Goal: Information Seeking & Learning: Compare options

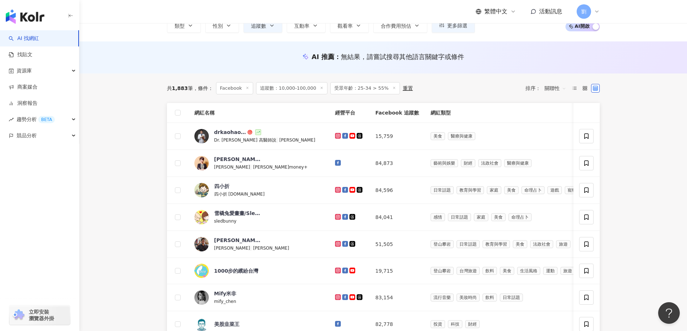
scroll to position [72, 0]
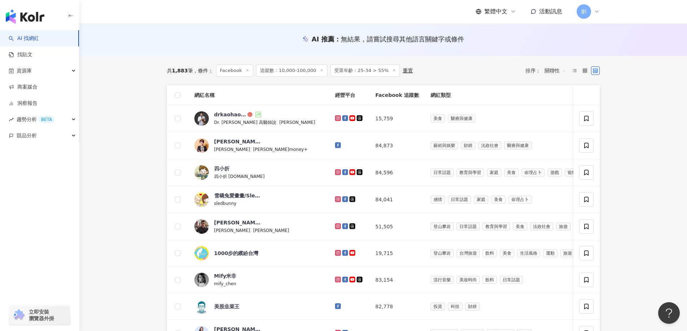
click at [129, 181] on main "Facebook 台灣 搜尋 您可能感興趣： 芝豆腐 グリコ [PERSON_NAME][PERSON_NAME] Debbie 類型 性別 追蹤數 互動率 …" at bounding box center [383, 232] width 608 height 562
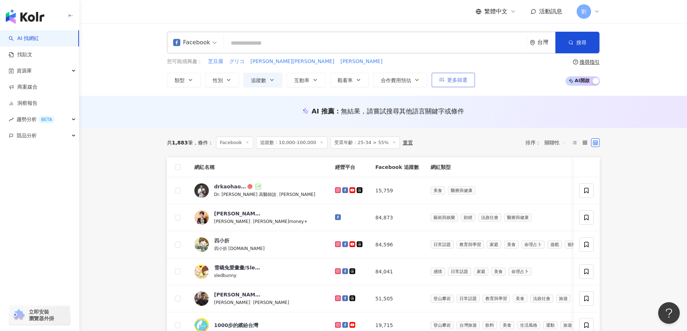
click at [454, 75] on button "更多篩選" at bounding box center [453, 80] width 43 height 14
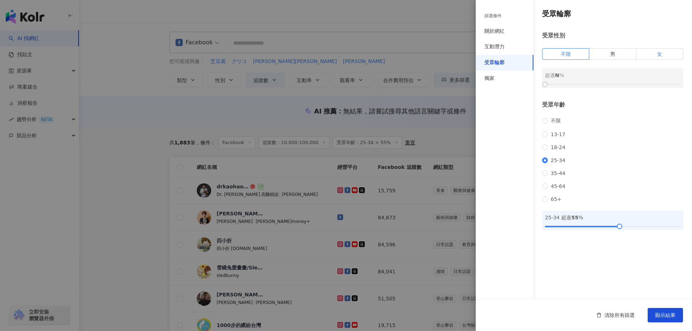
click at [666, 57] on label "女" at bounding box center [660, 54] width 47 height 12
drag, startPoint x: 547, startPoint y: 84, endPoint x: 623, endPoint y: 85, distance: 76.1
click at [623, 85] on div at bounding box center [621, 85] width 4 height 4
click at [619, 83] on div at bounding box center [620, 85] width 4 height 4
click at [674, 313] on span "顯示結果" at bounding box center [665, 316] width 20 height 6
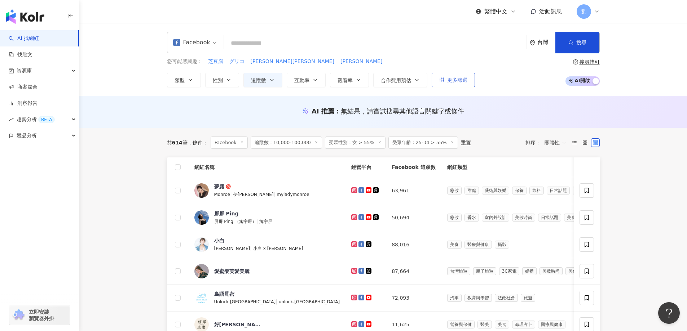
click at [461, 77] on span "更多篩選" at bounding box center [457, 80] width 20 height 6
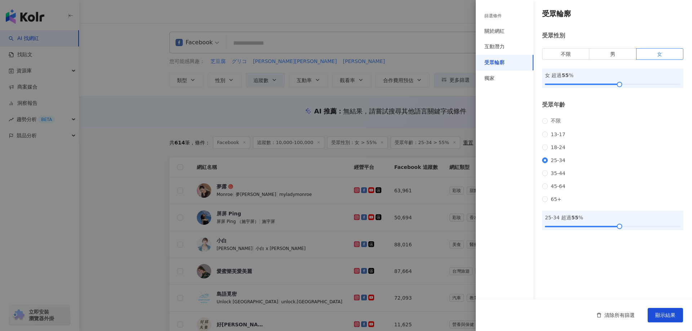
click at [217, 85] on div at bounding box center [346, 165] width 692 height 331
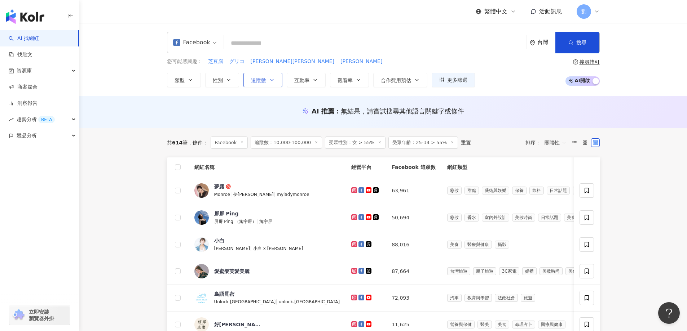
click at [273, 74] on button "追蹤數" at bounding box center [262, 80] width 39 height 14
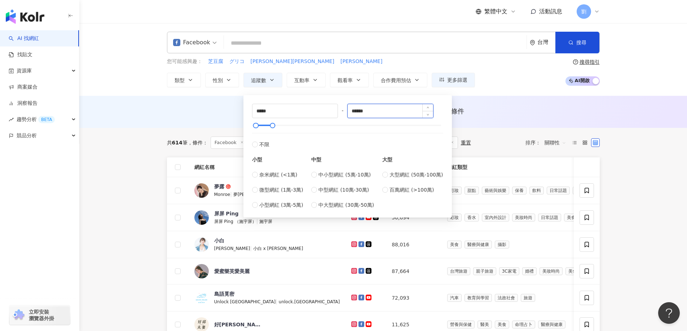
drag, startPoint x: 376, startPoint y: 111, endPoint x: 350, endPoint y: 111, distance: 25.6
click at [350, 111] on input "******" at bounding box center [390, 111] width 85 height 14
drag, startPoint x: 259, startPoint y: 113, endPoint x: 235, endPoint y: 111, distance: 23.9
click at [235, 111] on main "Facebook 台灣 搜尋 您可能感興趣： 芝豆腐 グリコ [PERSON_NAME][PERSON_NAME] Debbie 類型 性別 追蹤數 互動率 …" at bounding box center [383, 303] width 608 height 561
type input "****"
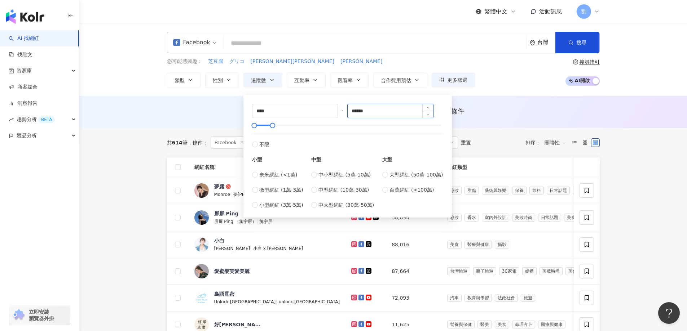
drag, startPoint x: 382, startPoint y: 110, endPoint x: 366, endPoint y: 112, distance: 16.3
click at [366, 112] on input "******" at bounding box center [390, 111] width 85 height 14
type input "*****"
click at [570, 45] on span "button" at bounding box center [570, 43] width 5 height 6
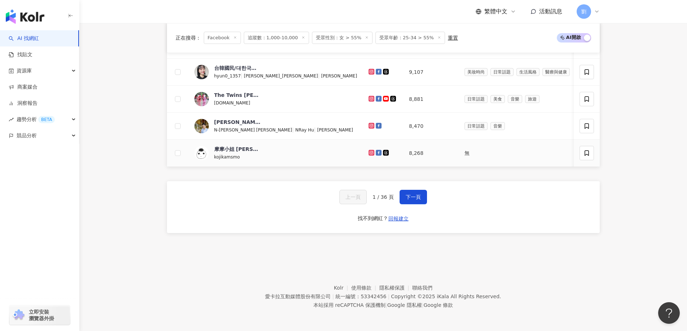
scroll to position [340, 0]
click at [424, 201] on button "下一頁" at bounding box center [412, 197] width 27 height 14
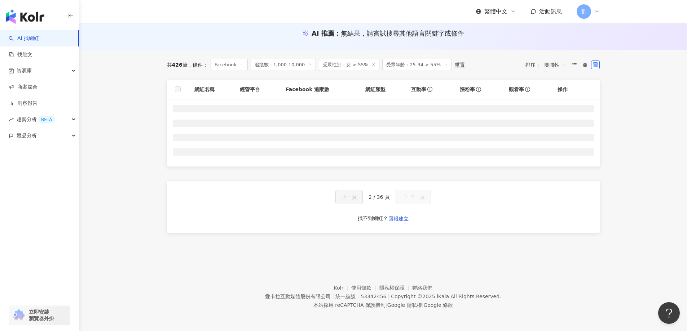
scroll to position [339, 0]
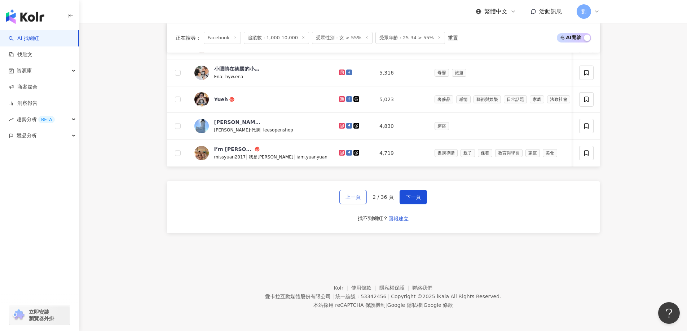
click at [353, 199] on span "上一頁" at bounding box center [352, 197] width 15 height 6
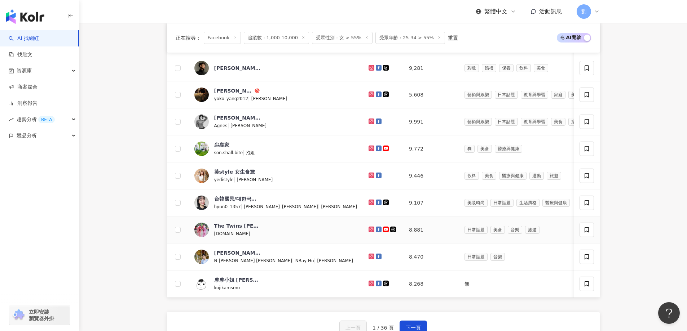
scroll to position [288, 0]
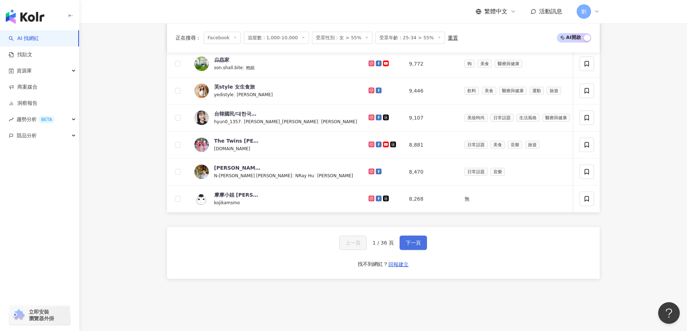
click at [401, 250] on button "下一頁" at bounding box center [412, 243] width 27 height 14
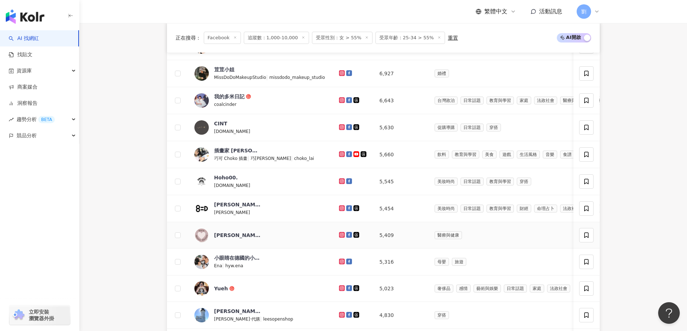
scroll to position [216, 0]
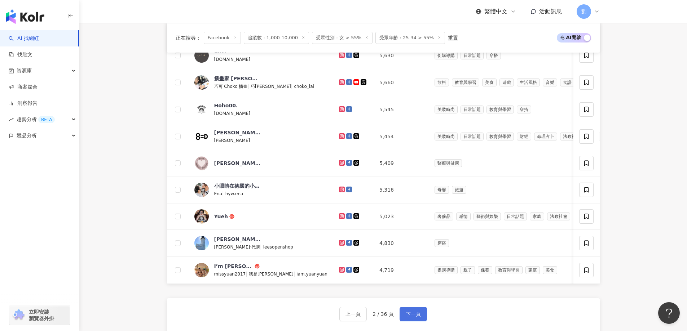
click at [408, 314] on button "下一頁" at bounding box center [412, 314] width 27 height 14
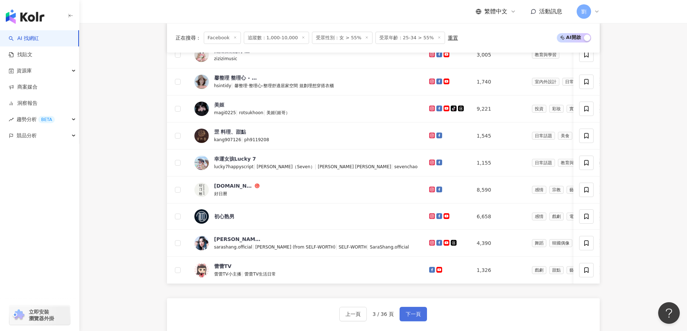
click at [417, 315] on button "下一頁" at bounding box center [412, 314] width 27 height 14
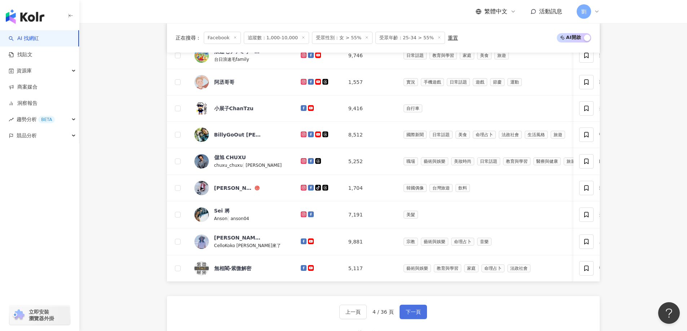
click at [412, 313] on button "下一頁" at bounding box center [412, 312] width 27 height 14
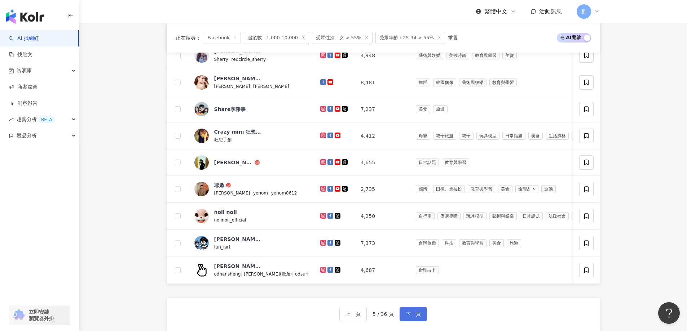
click at [424, 318] on button "下一頁" at bounding box center [412, 314] width 27 height 14
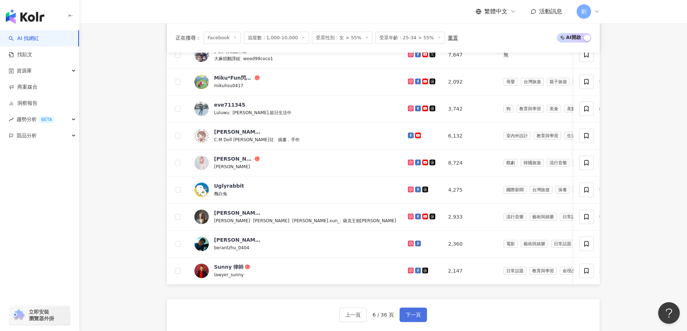
click at [414, 316] on button "下一頁" at bounding box center [412, 315] width 27 height 14
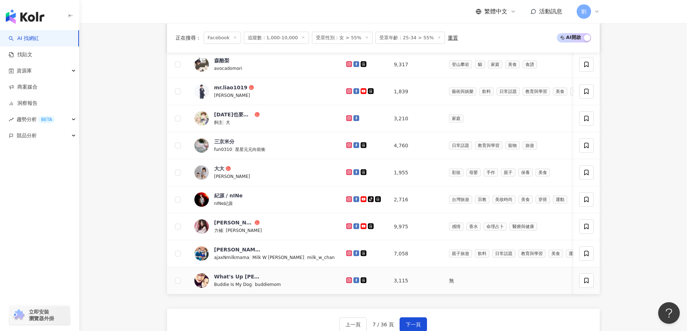
scroll to position [288, 0]
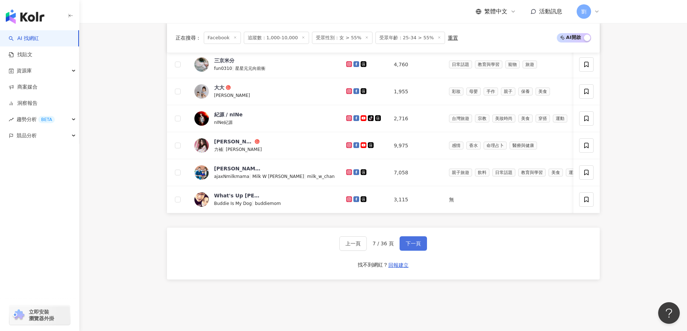
click at [418, 247] on span "下一頁" at bounding box center [413, 244] width 15 height 6
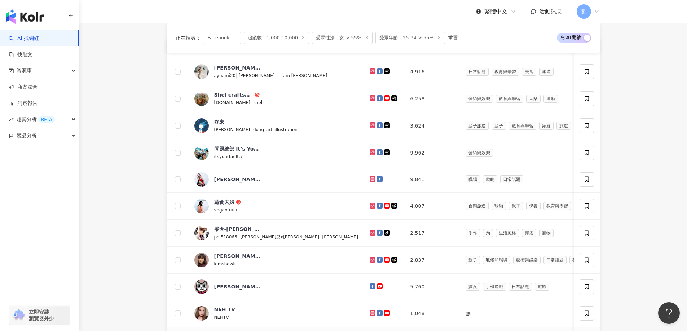
scroll to position [216, 0]
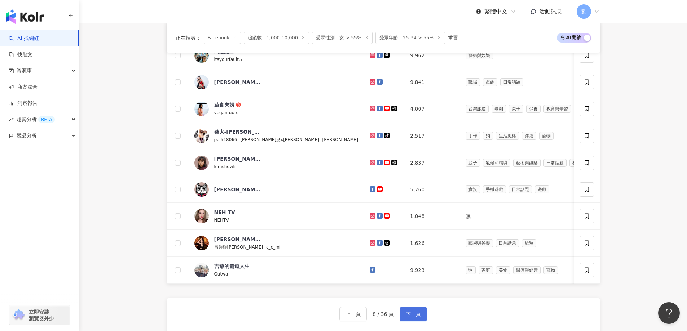
click at [408, 313] on button "下一頁" at bounding box center [412, 314] width 27 height 14
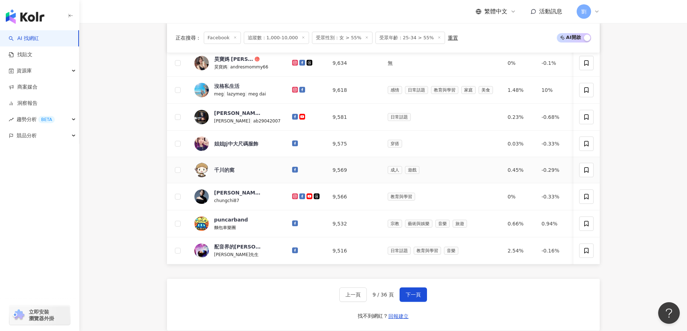
scroll to position [288, 0]
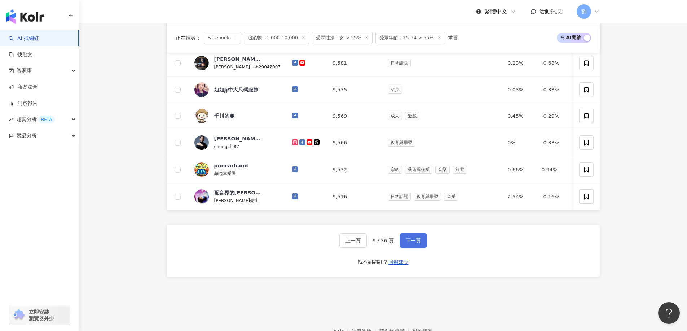
click at [406, 244] on span "下一頁" at bounding box center [413, 241] width 15 height 6
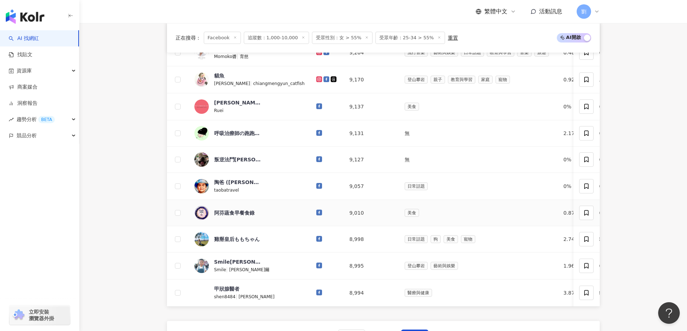
scroll to position [216, 0]
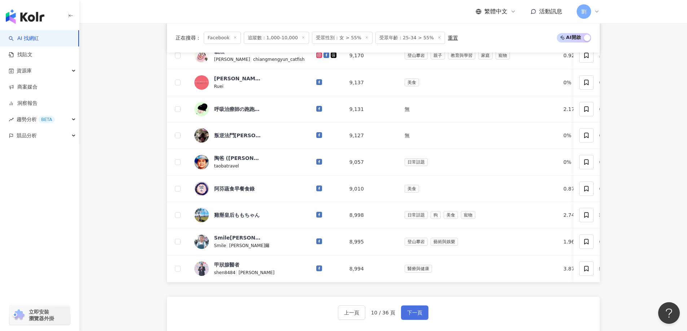
click at [417, 320] on button "下一頁" at bounding box center [414, 313] width 27 height 14
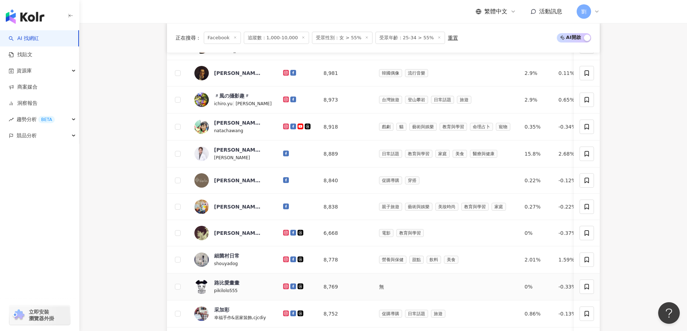
scroll to position [288, 0]
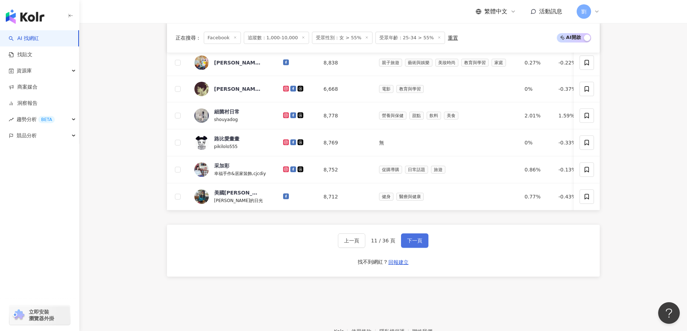
click at [411, 244] on span "下一頁" at bounding box center [414, 241] width 15 height 6
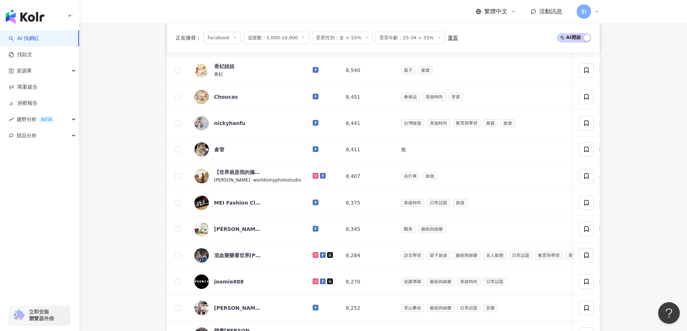
scroll to position [265, 0]
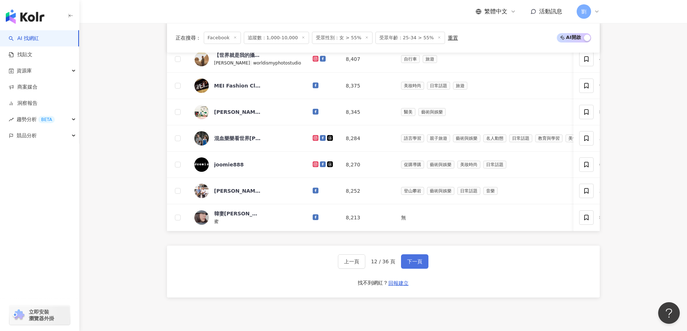
click at [415, 265] on span "下一頁" at bounding box center [414, 262] width 15 height 6
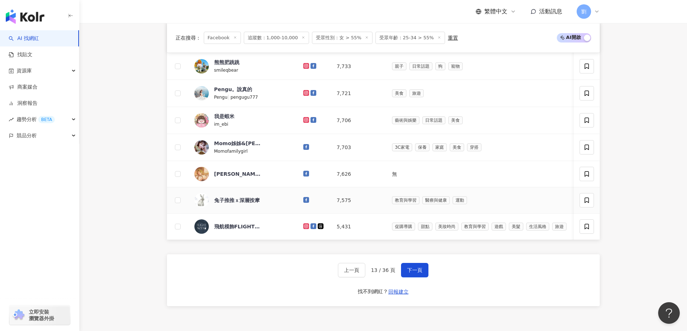
scroll to position [337, 0]
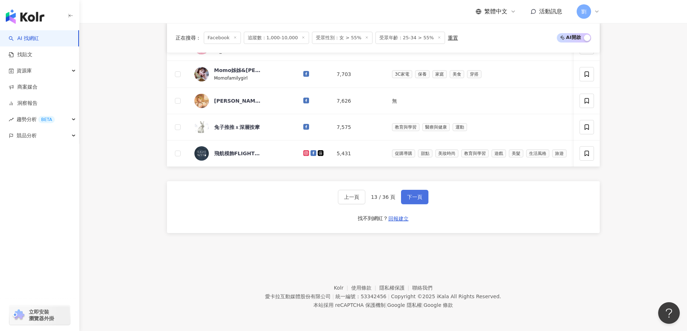
click at [420, 191] on button "下一頁" at bounding box center [414, 197] width 27 height 14
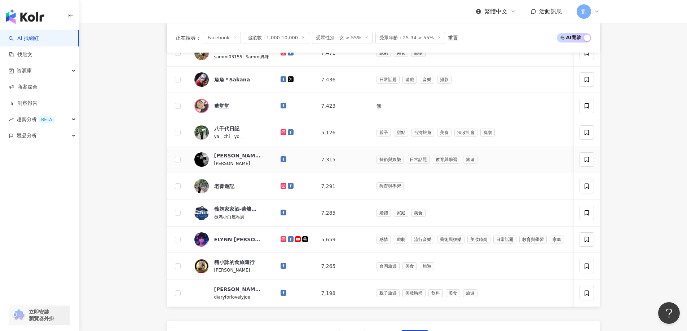
scroll to position [216, 0]
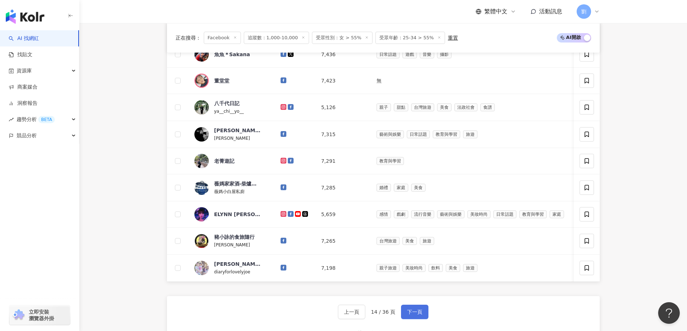
click at [411, 313] on button "下一頁" at bounding box center [414, 312] width 27 height 14
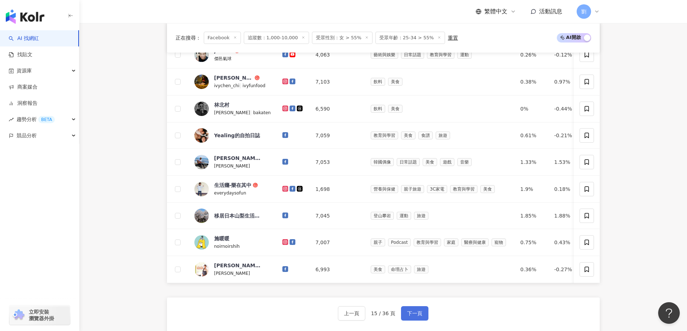
click at [404, 321] on button "下一頁" at bounding box center [414, 313] width 27 height 14
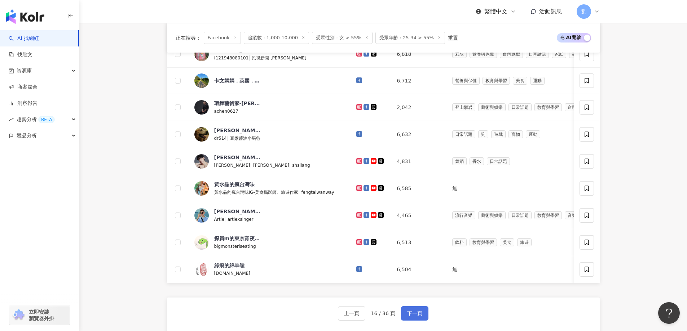
click at [404, 317] on button "下一頁" at bounding box center [414, 313] width 27 height 14
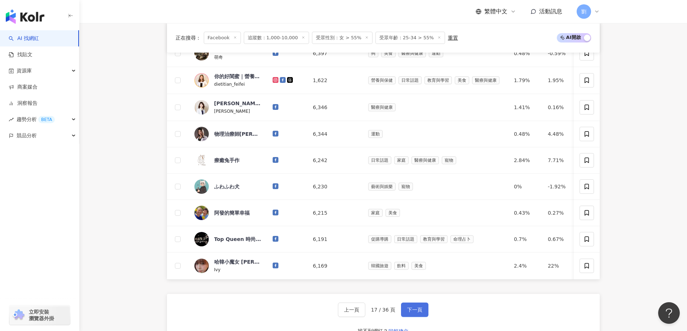
click at [418, 313] on span "下一頁" at bounding box center [414, 310] width 15 height 6
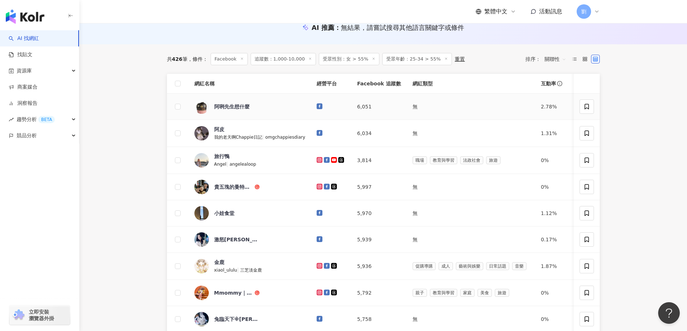
scroll to position [72, 0]
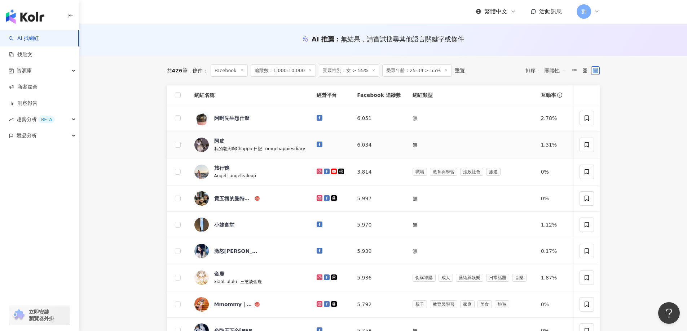
drag, startPoint x: 313, startPoint y: 146, endPoint x: 319, endPoint y: 145, distance: 5.7
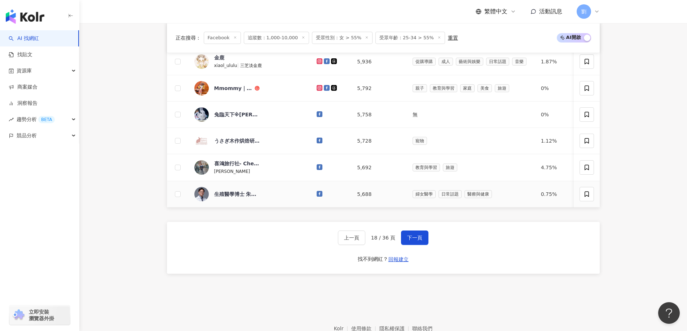
scroll to position [216, 0]
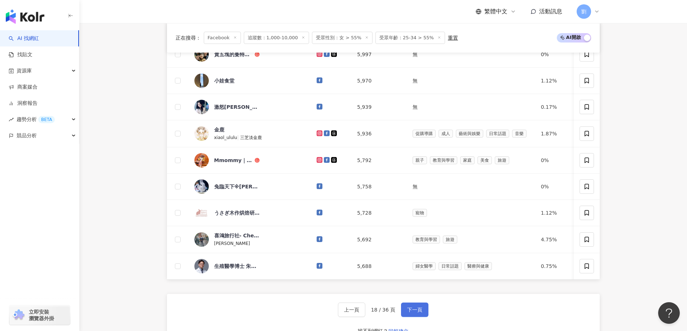
click at [422, 313] on button "下一頁" at bounding box center [414, 310] width 27 height 14
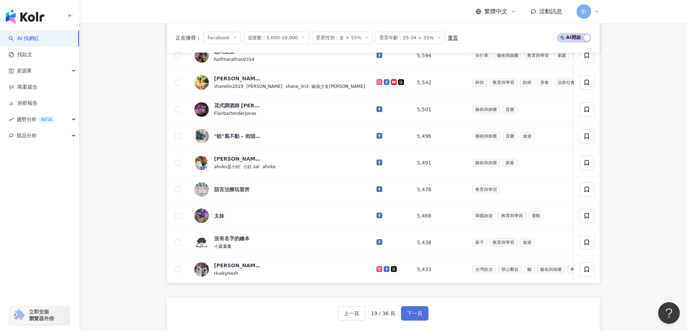
click at [403, 315] on button "下一頁" at bounding box center [414, 313] width 27 height 14
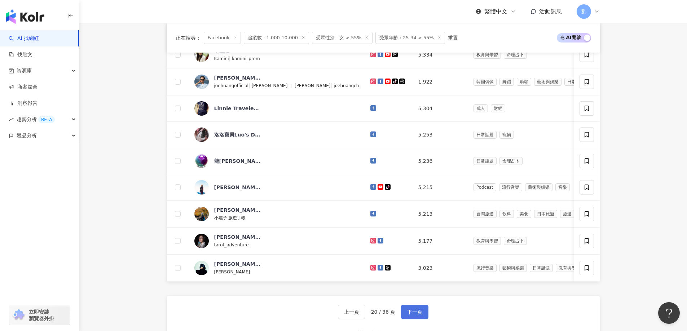
click at [421, 319] on button "下一頁" at bounding box center [414, 312] width 27 height 14
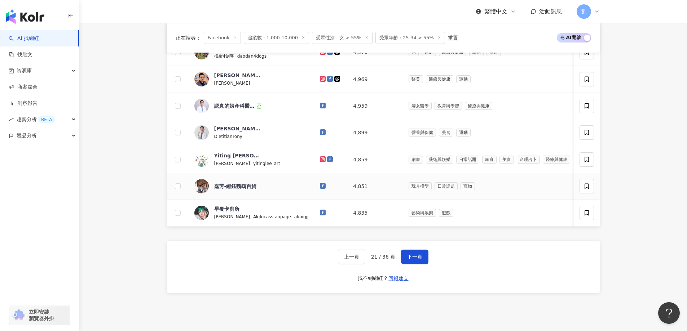
scroll to position [288, 0]
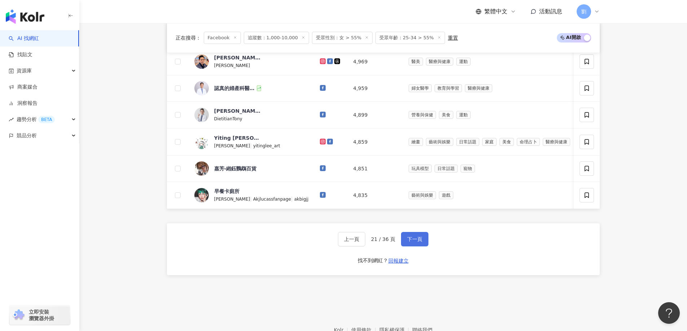
click at [416, 242] on span "下一頁" at bounding box center [414, 240] width 15 height 6
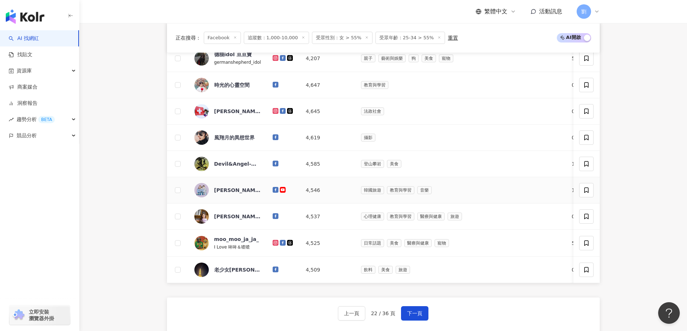
scroll to position [216, 0]
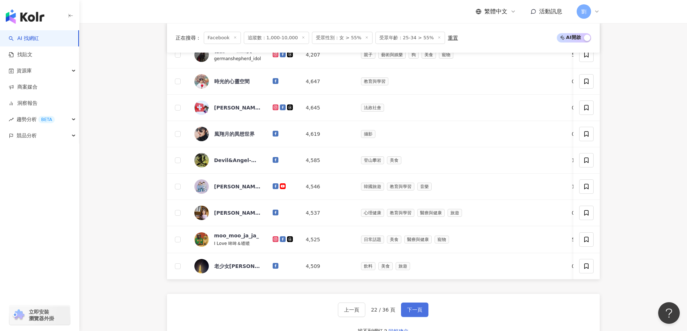
click at [405, 313] on button "下一頁" at bounding box center [414, 310] width 27 height 14
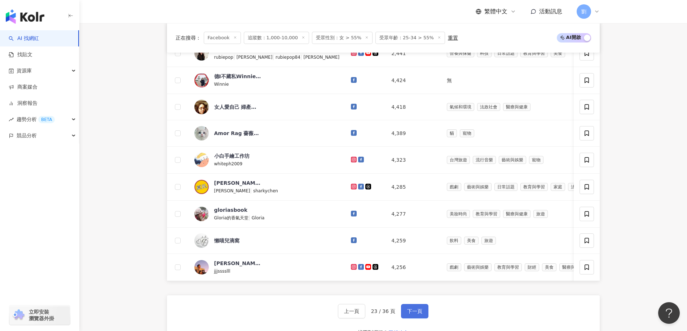
click at [414, 313] on button "下一頁" at bounding box center [414, 311] width 27 height 14
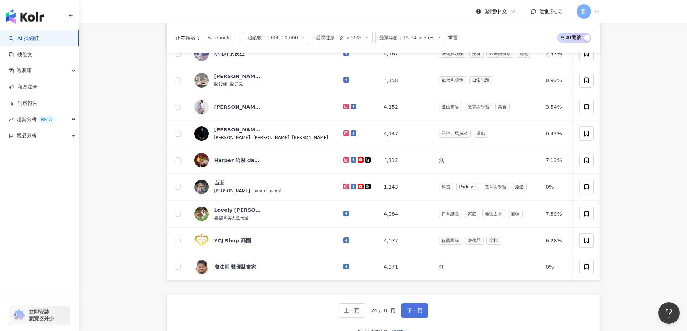
click at [414, 314] on span "下一頁" at bounding box center [414, 311] width 15 height 6
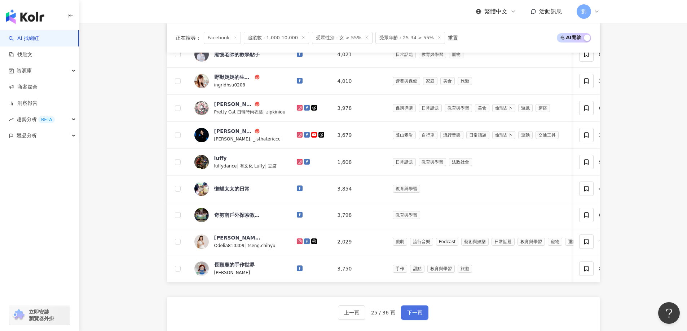
click at [420, 316] on span "下一頁" at bounding box center [414, 313] width 15 height 6
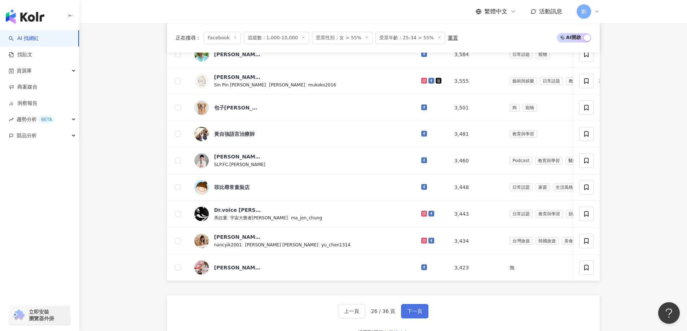
click at [420, 314] on span "下一頁" at bounding box center [414, 312] width 15 height 6
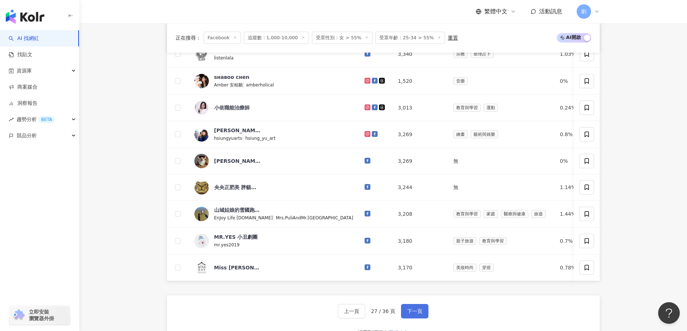
click at [411, 314] on span "下一頁" at bounding box center [414, 312] width 15 height 6
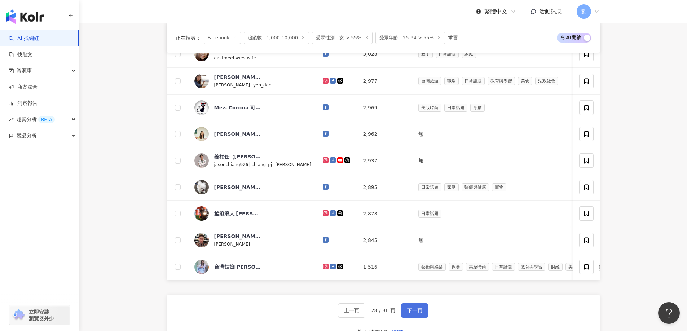
click at [410, 314] on span "下一頁" at bounding box center [414, 311] width 15 height 6
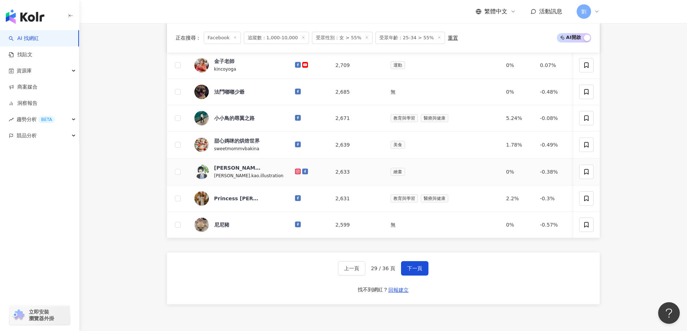
scroll to position [335, 0]
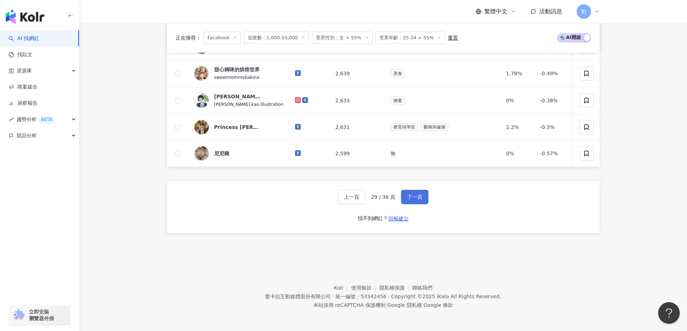
click at [412, 196] on span "下一頁" at bounding box center [414, 197] width 15 height 6
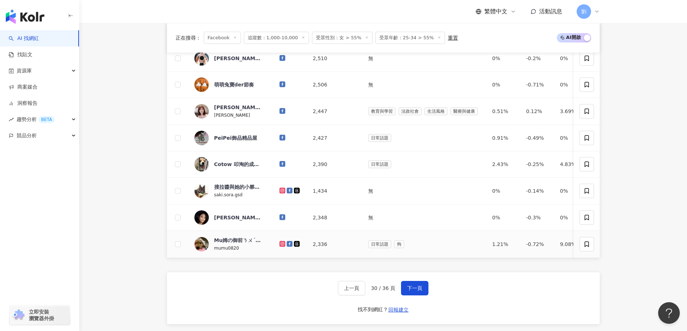
scroll to position [335, 0]
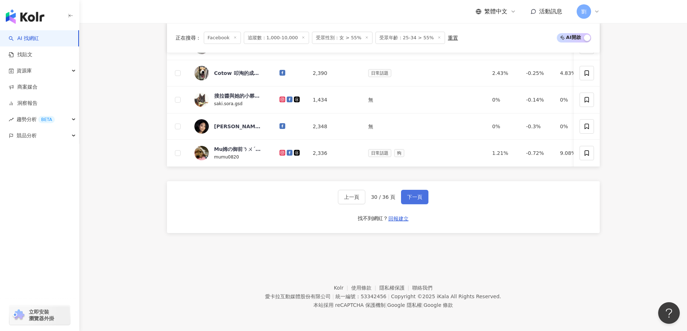
click at [420, 193] on button "下一頁" at bounding box center [414, 197] width 27 height 14
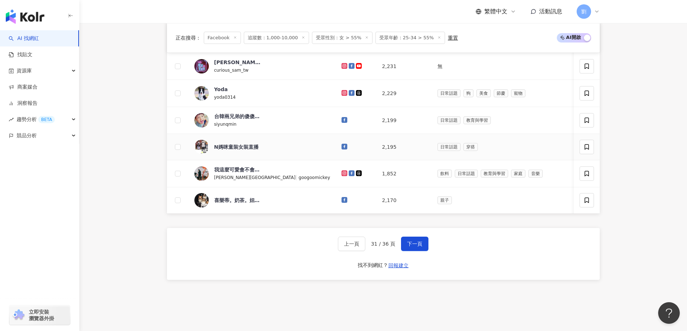
scroll to position [337, 0]
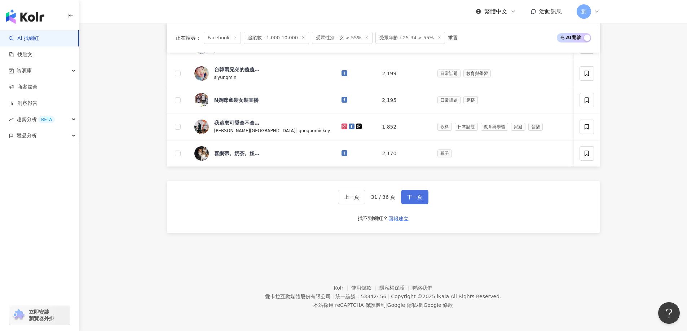
click at [412, 202] on button "下一頁" at bounding box center [414, 197] width 27 height 14
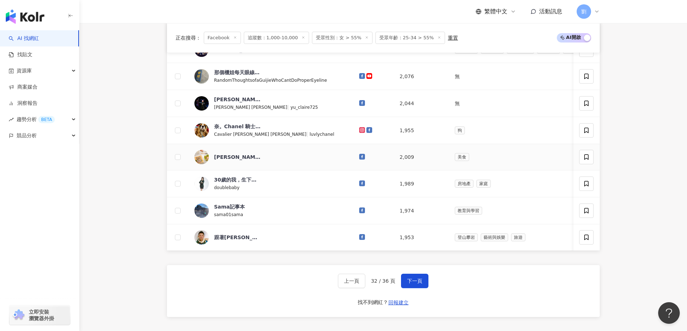
scroll to position [265, 0]
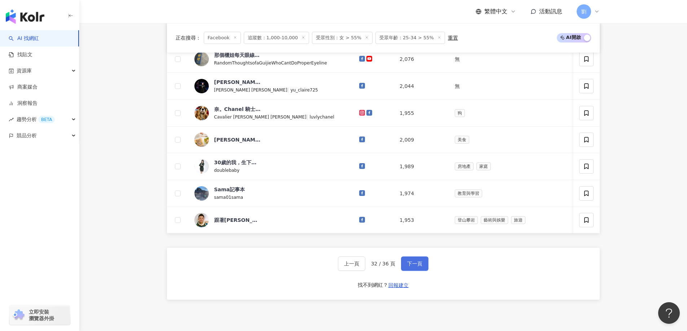
click at [407, 267] on span "下一頁" at bounding box center [414, 264] width 15 height 6
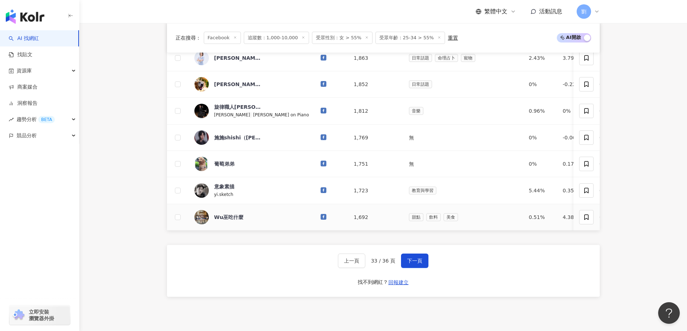
drag, startPoint x: 281, startPoint y: 216, endPoint x: 286, endPoint y: 215, distance: 5.2
click at [418, 264] on span "下一頁" at bounding box center [414, 261] width 15 height 6
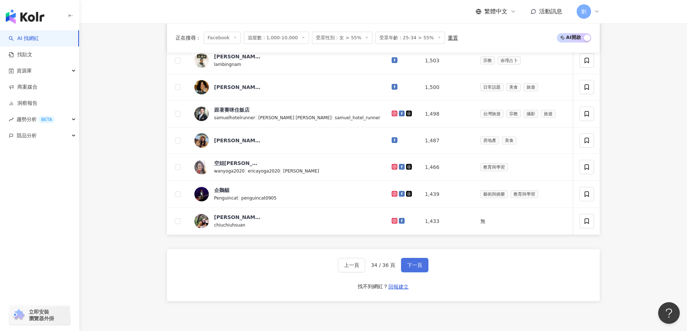
click at [421, 266] on button "下一頁" at bounding box center [414, 265] width 27 height 14
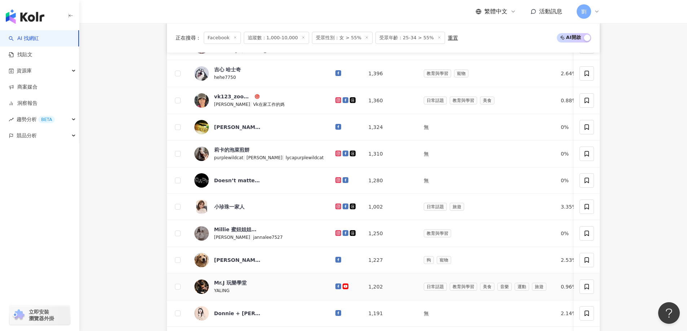
scroll to position [216, 0]
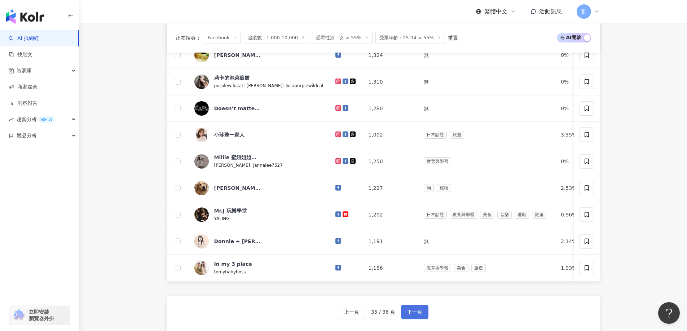
click at [402, 313] on button "下一頁" at bounding box center [414, 312] width 27 height 14
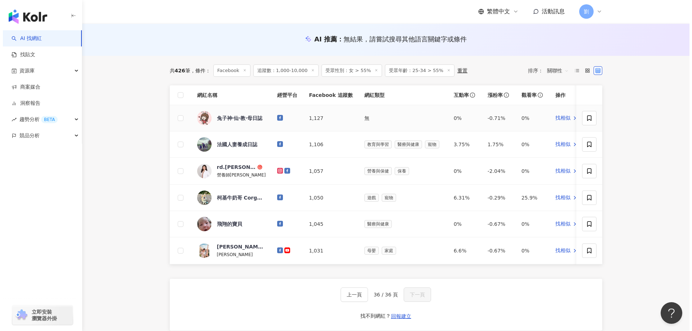
scroll to position [0, 0]
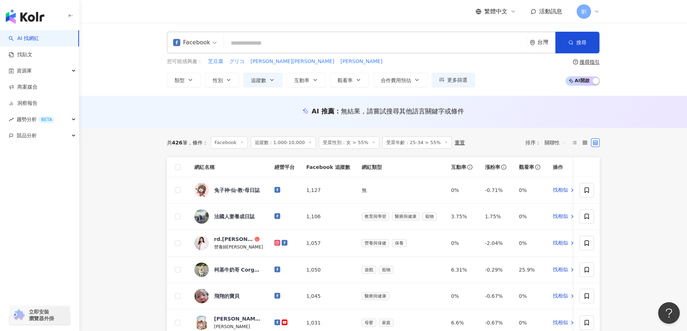
click at [31, 42] on link "AI 找網紅" at bounding box center [24, 38] width 30 height 7
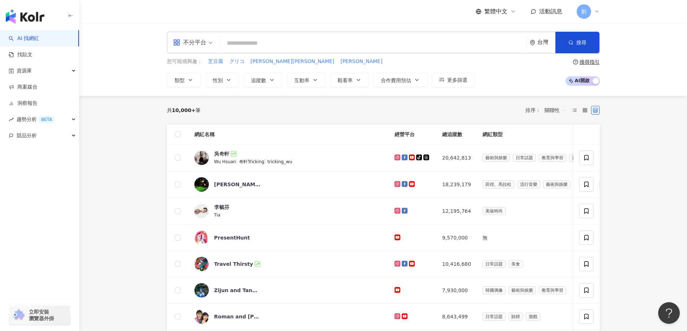
click at [186, 42] on div "不分平台" at bounding box center [189, 43] width 33 height 12
click at [190, 75] on div "Instagram" at bounding box center [195, 75] width 41 height 9
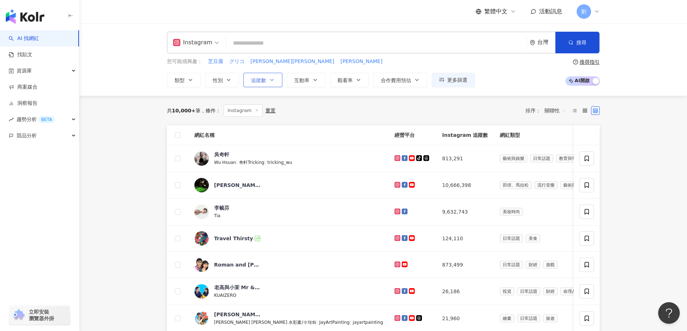
click at [265, 81] on span "追蹤數" at bounding box center [258, 81] width 15 height 6
type input "*"
type input "*******"
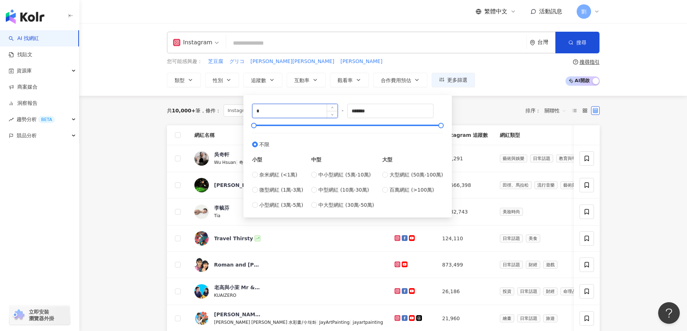
click at [281, 110] on input "*" at bounding box center [294, 111] width 85 height 14
type input "*"
type input "****"
drag, startPoint x: 414, startPoint y: 111, endPoint x: 328, endPoint y: 116, distance: 85.6
click at [329, 116] on div "**** - ******* 不限 小型 奈米網紅 (<1萬) 微型網紅 (1萬-3萬) 小型網紅 (3萬-5萬) 中型 中小型網紅 (5萬-10萬) 中型網…" at bounding box center [347, 156] width 191 height 105
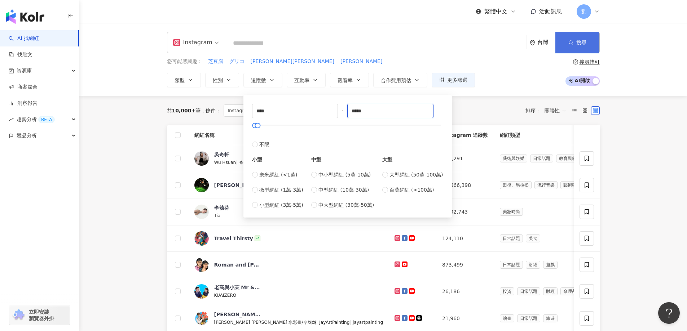
type input "*****"
click at [589, 39] on button "搜尋" at bounding box center [577, 43] width 44 height 22
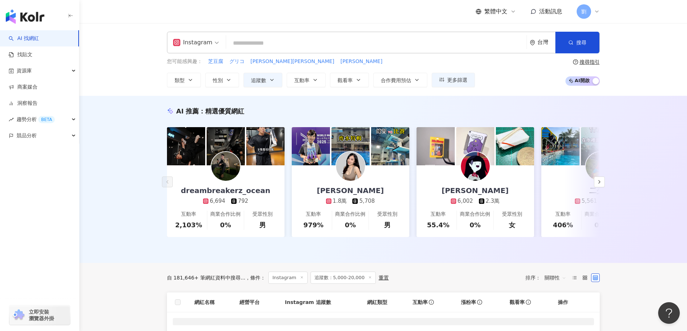
click at [465, 88] on div "Instagram 台灣 搜尋 您可能感興趣： 芝豆腐 グリコ [PERSON_NAME][PERSON_NAME] Debbie 類型 性別 追蹤數 互動率…" at bounding box center [383, 59] width 608 height 73
click at [471, 75] on button "更多篩選" at bounding box center [453, 80] width 43 height 14
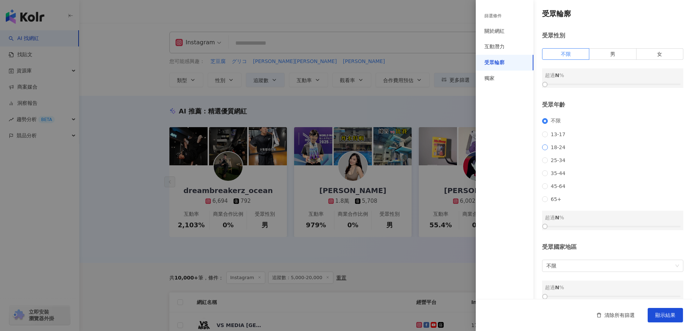
click at [554, 150] on span "18-24" at bounding box center [558, 148] width 21 height 6
click at [653, 49] on label "女" at bounding box center [660, 54] width 47 height 12
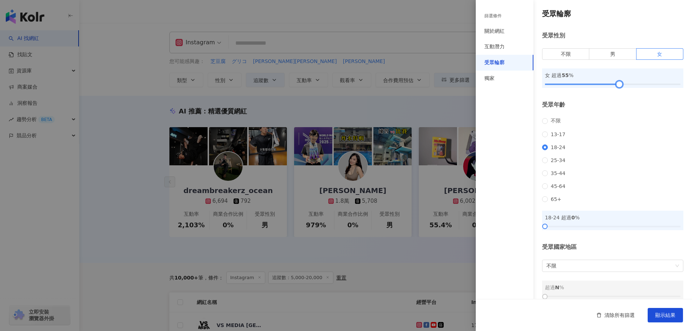
drag, startPoint x: 545, startPoint y: 88, endPoint x: 617, endPoint y: 81, distance: 71.7
click at [618, 83] on div at bounding box center [620, 85] width 4 height 4
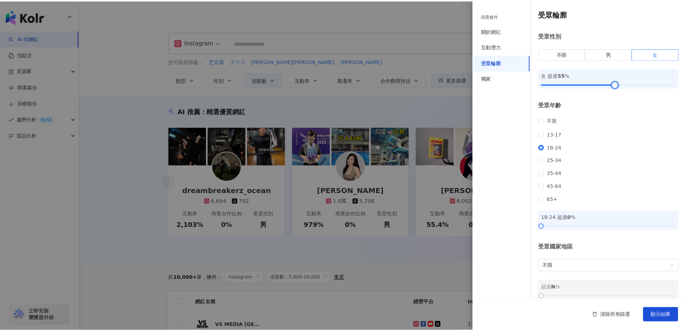
scroll to position [19, 0]
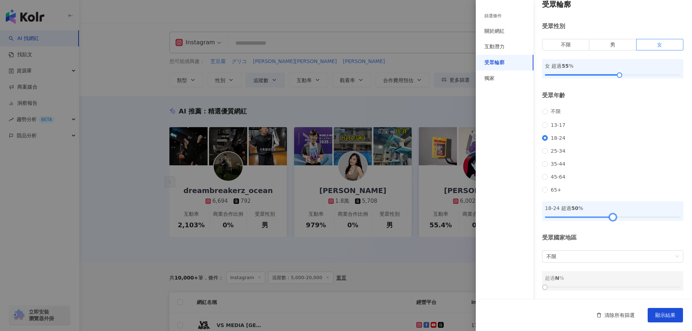
drag, startPoint x: 547, startPoint y: 218, endPoint x: 613, endPoint y: 216, distance: 65.6
click at [613, 216] on div at bounding box center [613, 217] width 4 height 4
click at [659, 315] on span "顯示結果" at bounding box center [665, 316] width 20 height 6
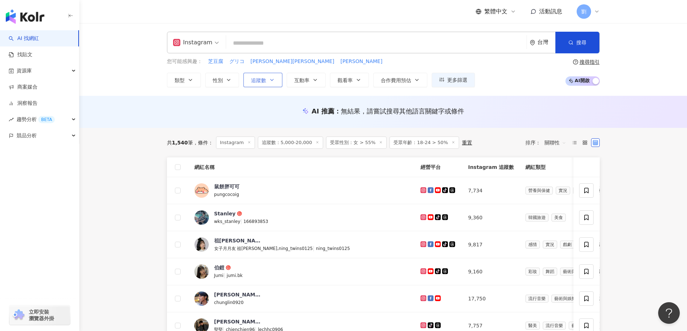
click at [281, 80] on button "追蹤數" at bounding box center [262, 80] width 39 height 14
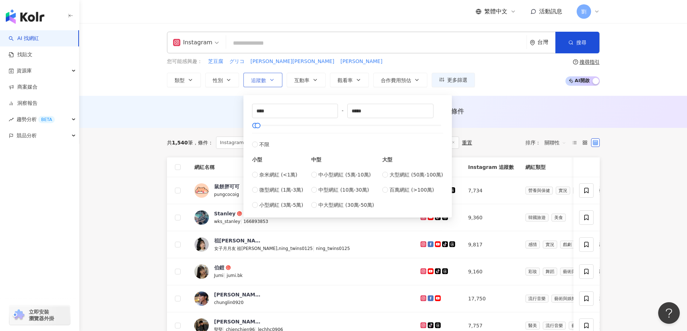
click at [272, 81] on icon "button" at bounding box center [272, 80] width 6 height 6
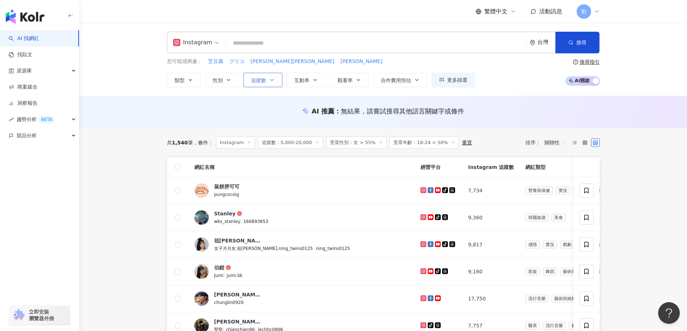
click at [270, 82] on icon "button" at bounding box center [272, 80] width 6 height 6
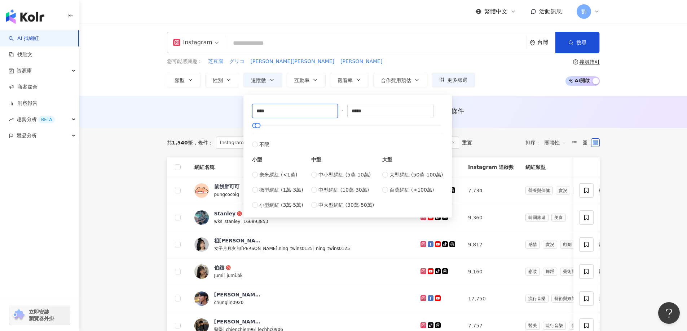
drag, startPoint x: 259, startPoint y: 113, endPoint x: 248, endPoint y: 113, distance: 11.2
click at [248, 113] on div "**** - ***** 不限 小型 奈米網紅 (<1萬) 微型網紅 (1萬-3萬) 小型網紅 (3萬-5萬) 中型 中小型網紅 (5萬-10萬) 中型網紅 …" at bounding box center [348, 157] width 200 height 114
type input "****"
click at [584, 35] on button "搜尋" at bounding box center [577, 43] width 44 height 22
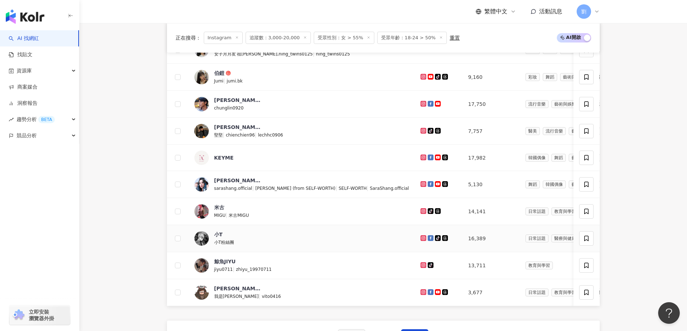
scroll to position [222, 0]
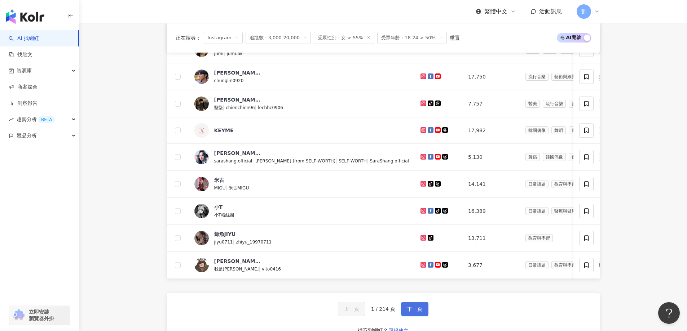
click at [421, 311] on button "下一頁" at bounding box center [414, 309] width 27 height 14
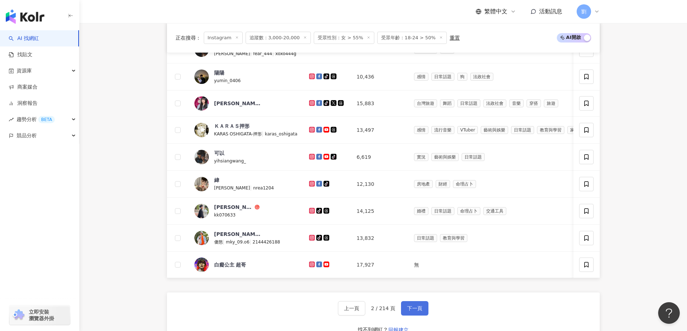
click at [419, 312] on span "下一頁" at bounding box center [414, 309] width 15 height 6
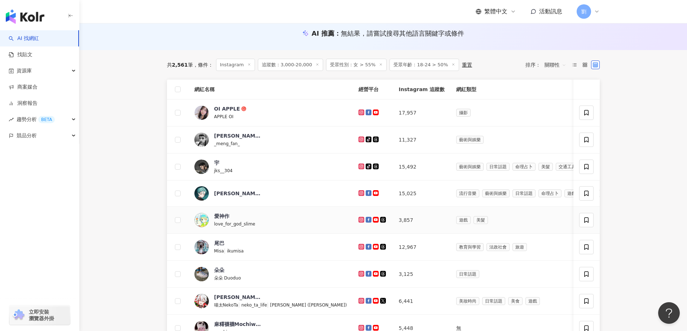
scroll to position [150, 0]
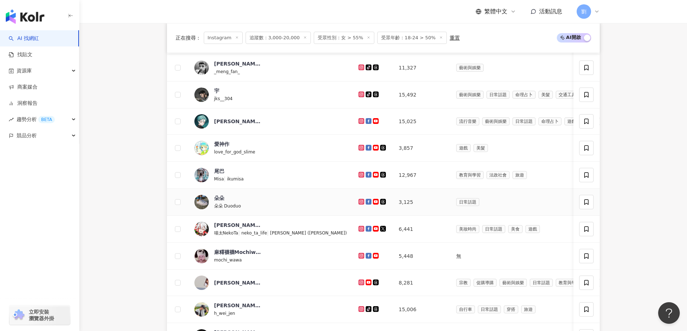
drag, startPoint x: 313, startPoint y: 203, endPoint x: 318, endPoint y: 204, distance: 5.1
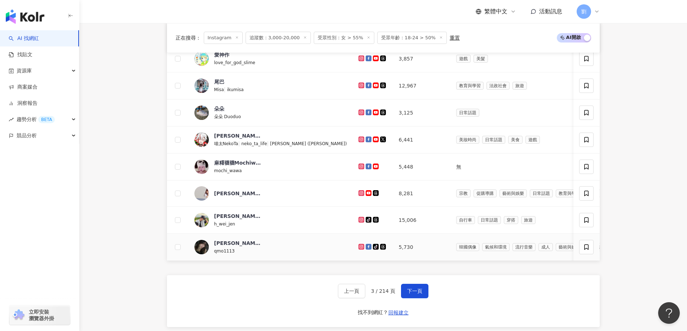
scroll to position [222, 0]
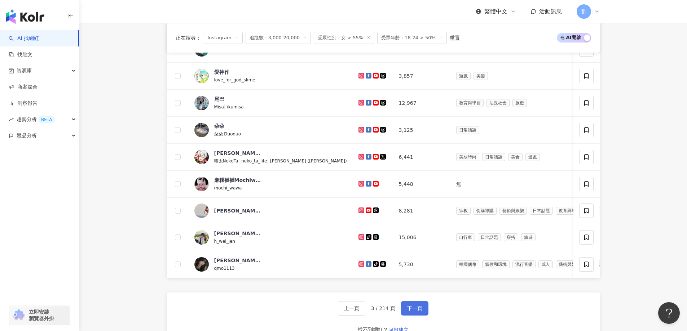
click at [419, 311] on span "下一頁" at bounding box center [414, 309] width 15 height 6
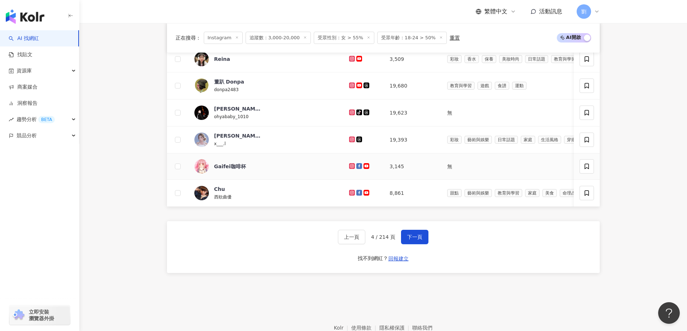
scroll to position [266, 0]
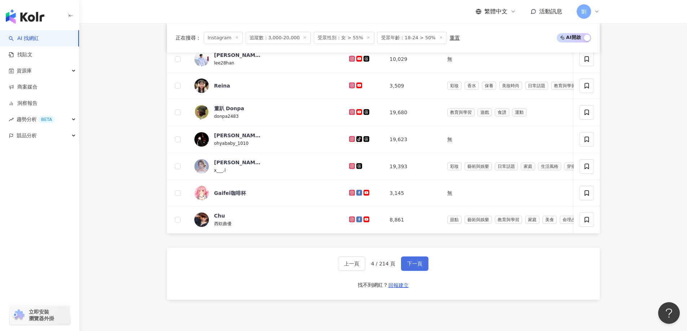
click at [405, 268] on button "下一頁" at bounding box center [414, 264] width 27 height 14
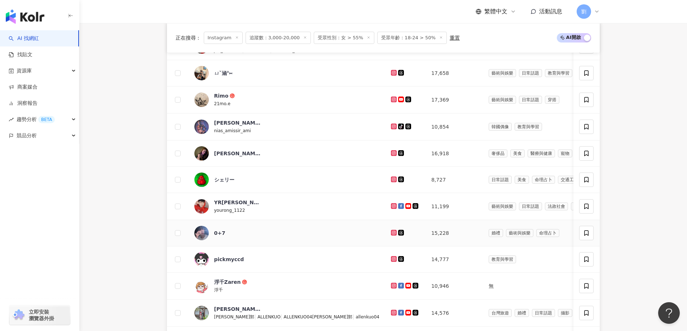
scroll to position [216, 0]
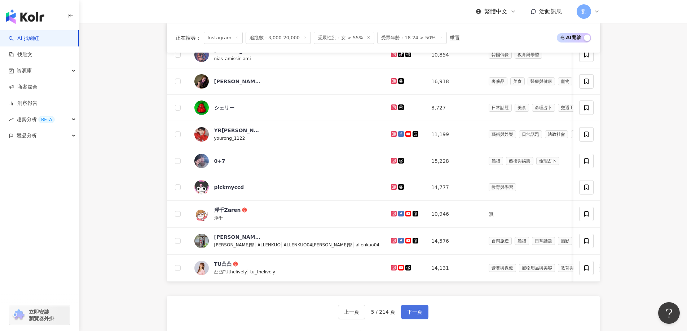
click at [423, 319] on button "下一頁" at bounding box center [414, 312] width 27 height 14
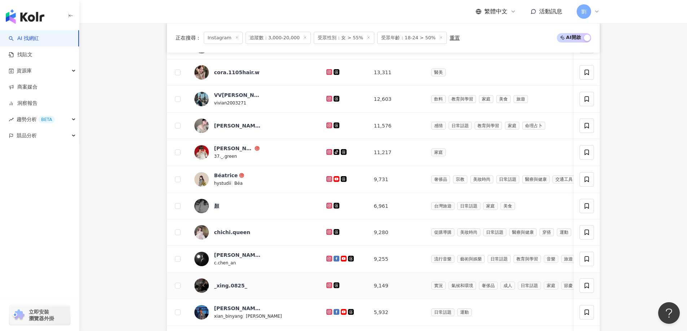
scroll to position [288, 0]
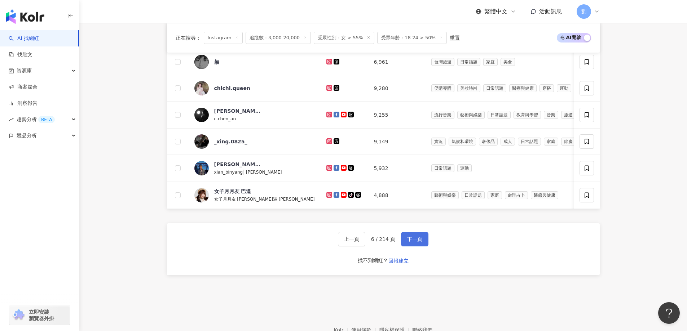
click at [416, 242] on span "下一頁" at bounding box center [414, 240] width 15 height 6
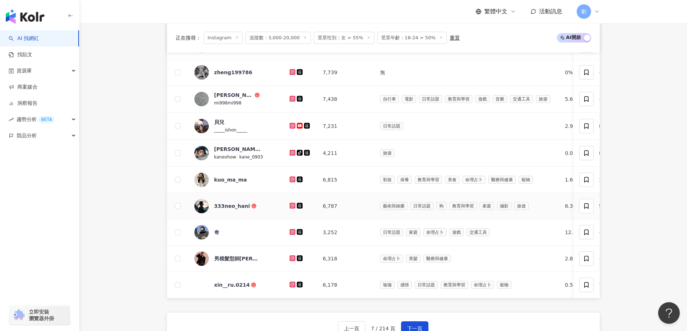
scroll to position [216, 0]
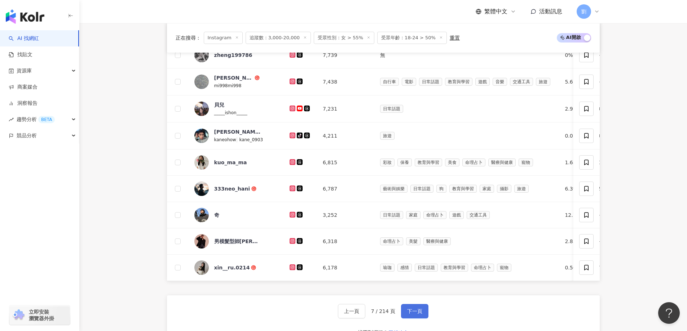
click at [416, 314] on span "下一頁" at bounding box center [414, 312] width 15 height 6
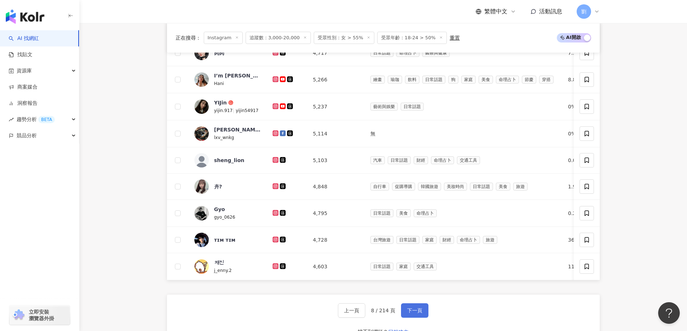
click at [418, 310] on button "下一頁" at bounding box center [414, 311] width 27 height 14
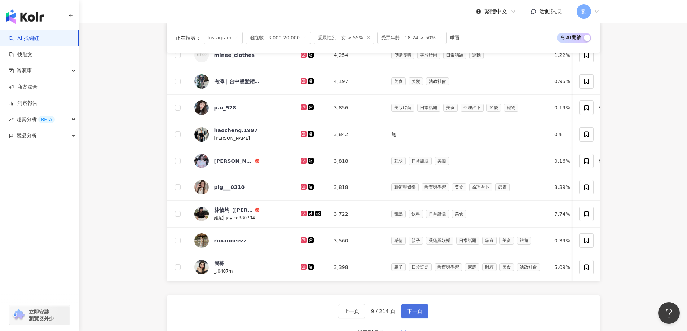
click at [418, 314] on span "下一頁" at bounding box center [414, 312] width 15 height 6
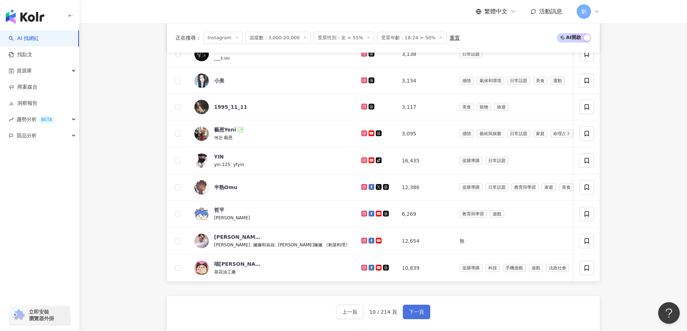
click at [422, 313] on button "下一頁" at bounding box center [416, 312] width 27 height 14
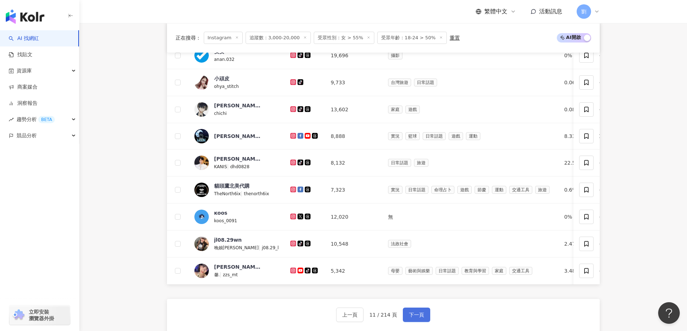
click at [410, 316] on button "下一頁" at bounding box center [416, 315] width 27 height 14
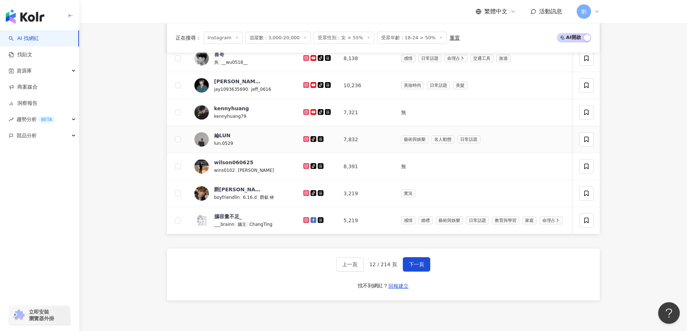
scroll to position [340, 0]
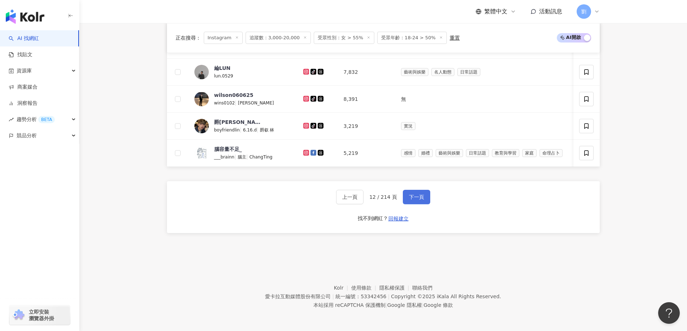
click at [410, 200] on span "下一頁" at bounding box center [416, 197] width 15 height 6
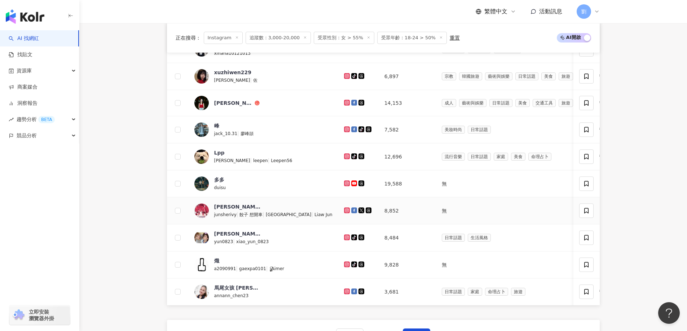
scroll to position [51, 0]
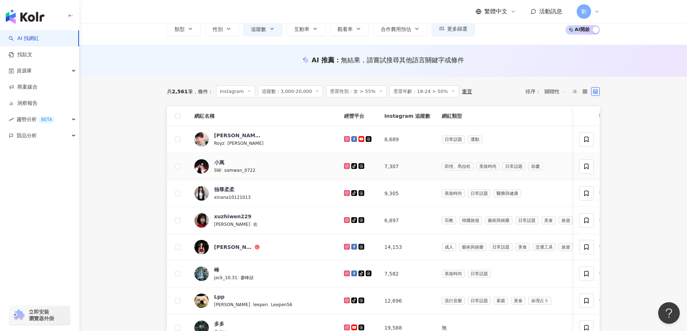
drag, startPoint x: 312, startPoint y: 164, endPoint x: 314, endPoint y: 160, distance: 4.2
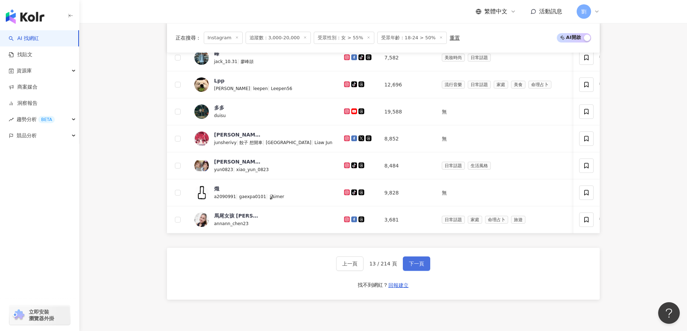
click at [416, 264] on button "下一頁" at bounding box center [416, 264] width 27 height 14
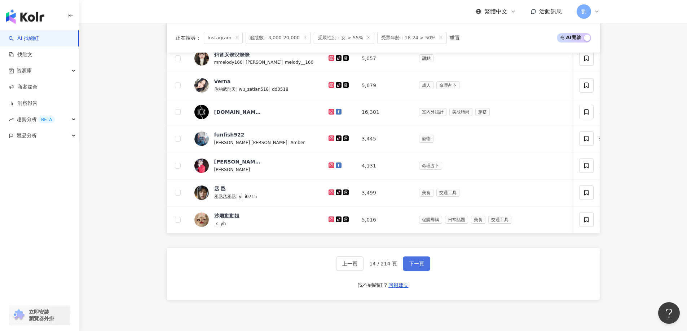
click at [418, 266] on span "下一頁" at bounding box center [416, 264] width 15 height 6
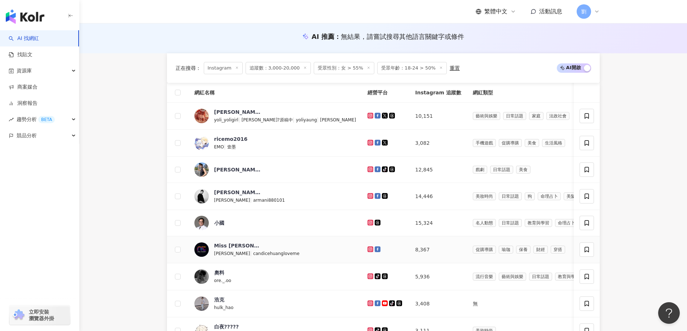
scroll to position [216, 0]
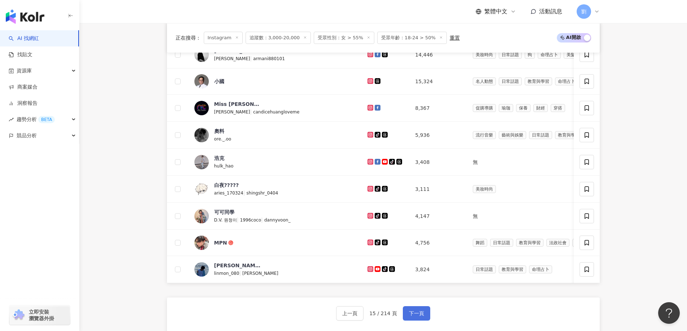
click at [412, 315] on span "下一頁" at bounding box center [416, 314] width 15 height 6
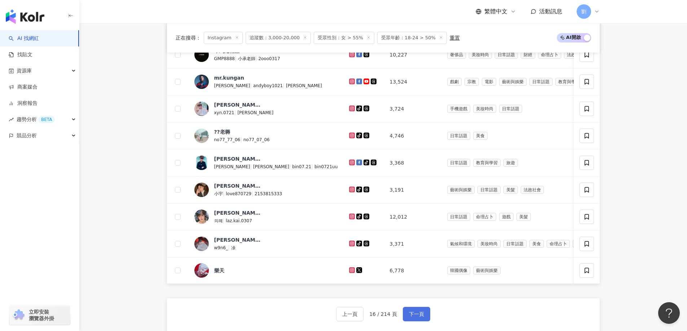
drag, startPoint x: 411, startPoint y: 323, endPoint x: 412, endPoint y: 319, distance: 4.1
click at [411, 317] on span "下一頁" at bounding box center [416, 315] width 15 height 6
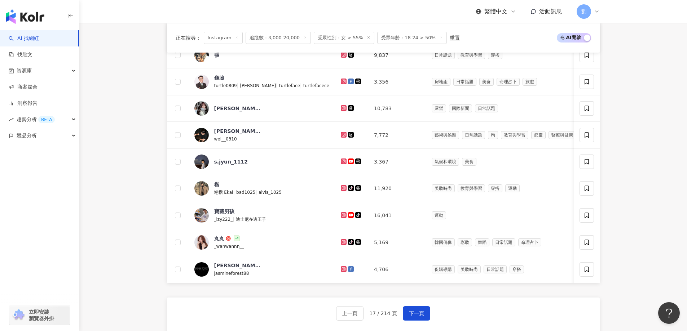
click at [403, 307] on div "上一頁 17 / 214 頁 下一頁 找不到網紅？ 回報建立" at bounding box center [383, 324] width 433 height 52
click at [406, 312] on button "下一頁" at bounding box center [416, 313] width 27 height 14
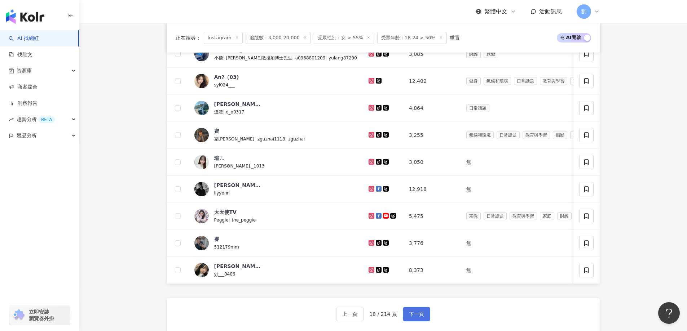
click at [421, 317] on span "下一頁" at bounding box center [416, 315] width 15 height 6
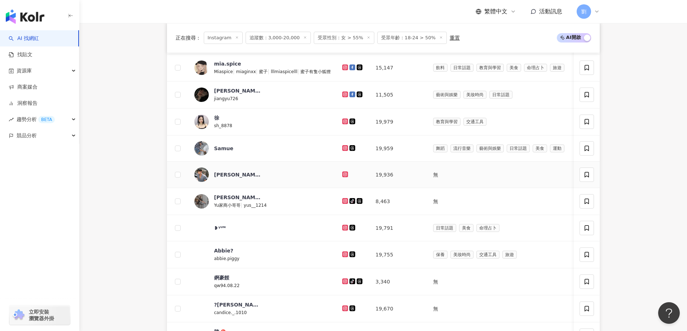
scroll to position [72, 0]
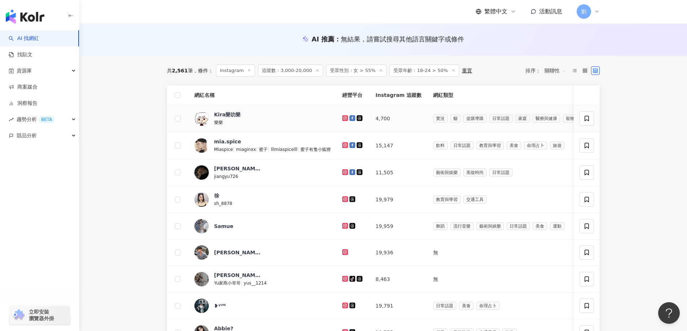
drag, startPoint x: 344, startPoint y: 118, endPoint x: 340, endPoint y: 119, distance: 4.0
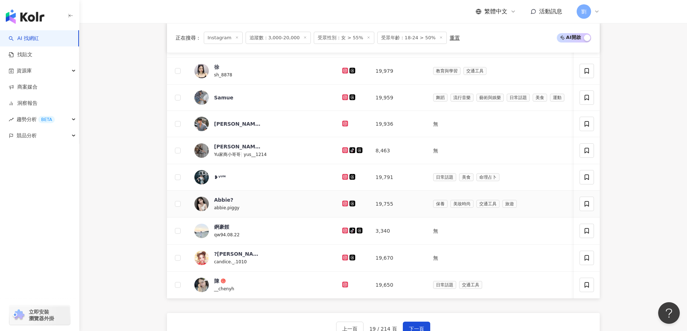
scroll to position [216, 0]
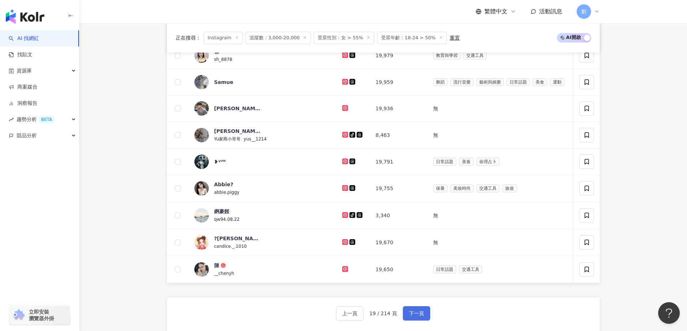
click at [411, 317] on span "下一頁" at bounding box center [416, 314] width 15 height 6
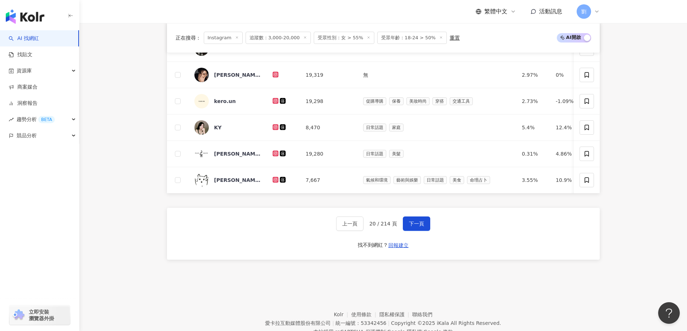
scroll to position [334, 0]
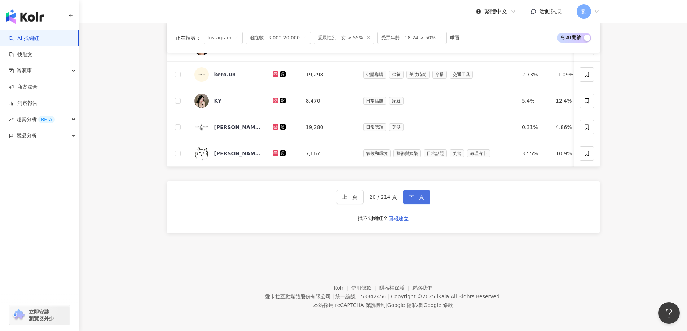
click at [421, 193] on button "下一頁" at bounding box center [416, 197] width 27 height 14
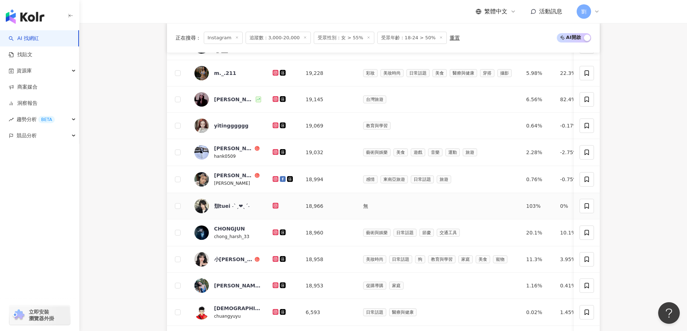
scroll to position [216, 0]
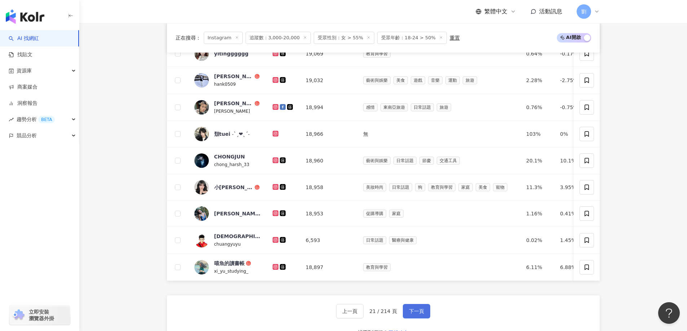
click at [418, 314] on span "下一頁" at bounding box center [416, 312] width 15 height 6
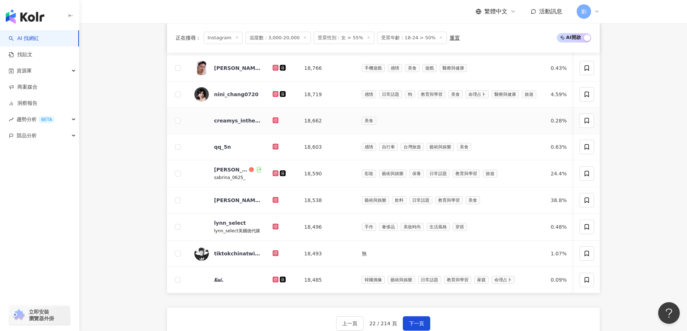
scroll to position [0, 0]
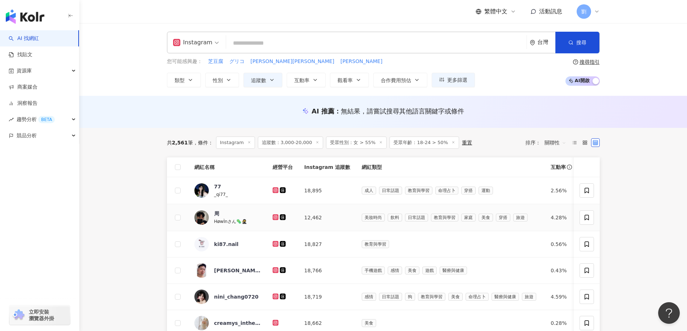
drag, startPoint x: 273, startPoint y: 217, endPoint x: 270, endPoint y: 227, distance: 10.5
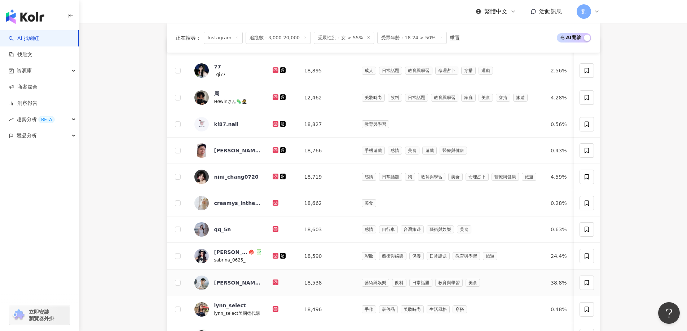
scroll to position [216, 0]
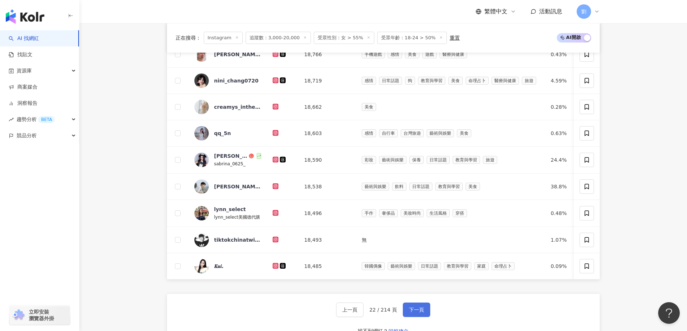
click at [420, 313] on span "下一頁" at bounding box center [416, 310] width 15 height 6
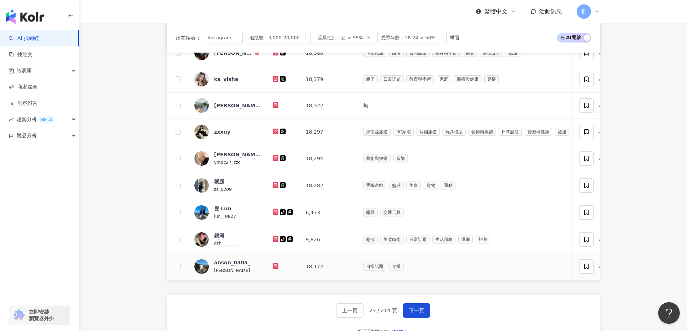
drag, startPoint x: 285, startPoint y: 264, endPoint x: 289, endPoint y: 261, distance: 4.2
click at [425, 312] on button "下一頁" at bounding box center [416, 311] width 27 height 14
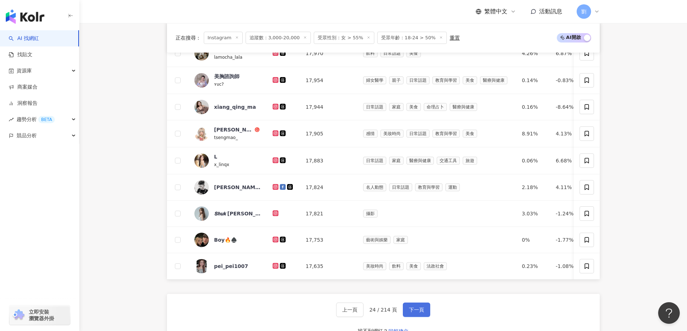
click at [426, 316] on button "下一頁" at bounding box center [416, 310] width 27 height 14
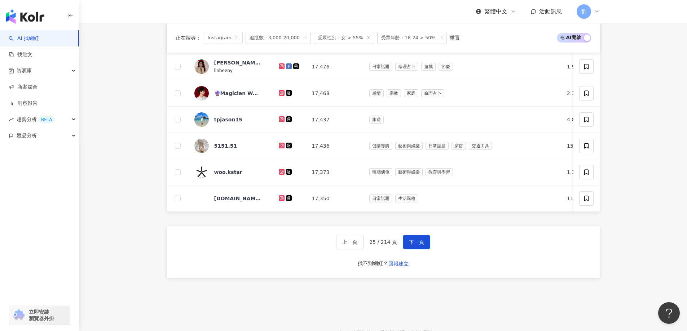
scroll to position [288, 0]
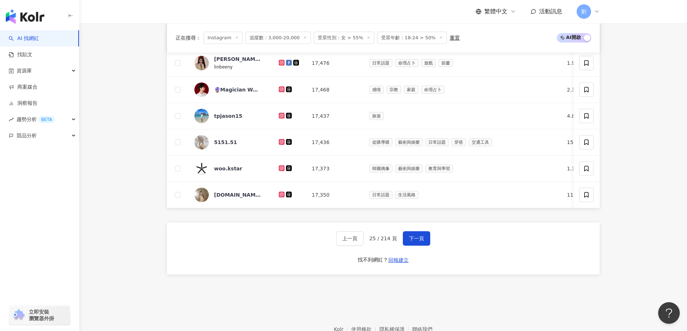
drag, startPoint x: 420, startPoint y: 239, endPoint x: 416, endPoint y: 222, distance: 17.7
click at [421, 239] on button "下一頁" at bounding box center [416, 238] width 27 height 14
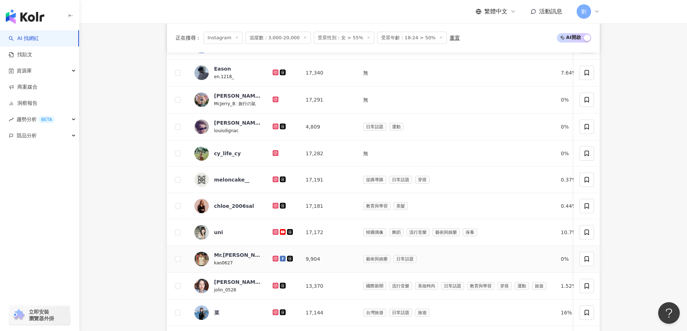
scroll to position [216, 0]
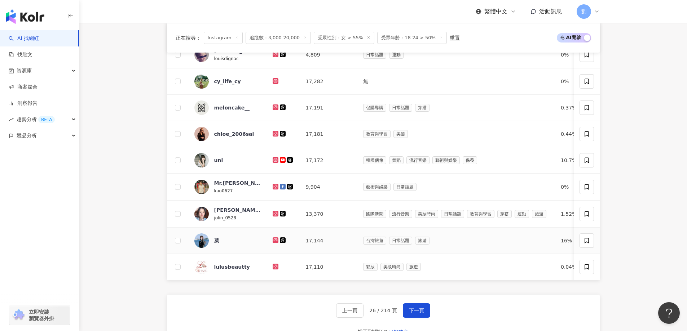
drag, startPoint x: 274, startPoint y: 238, endPoint x: 274, endPoint y: 246, distance: 7.6
click at [422, 310] on button "下一頁" at bounding box center [416, 311] width 27 height 14
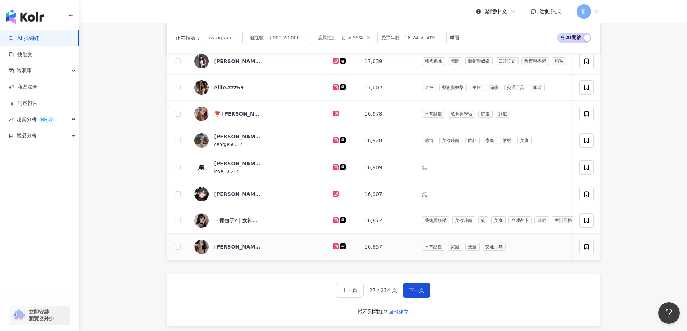
scroll to position [288, 0]
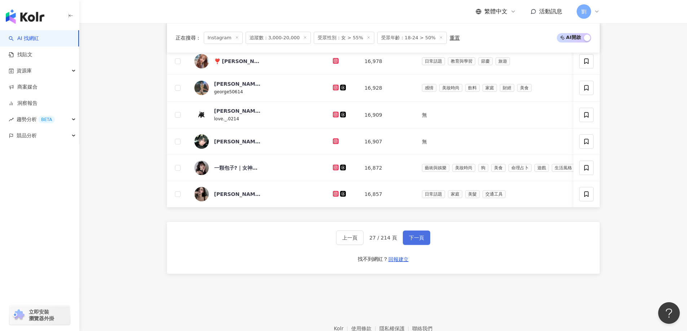
click at [412, 245] on button "下一頁" at bounding box center [416, 238] width 27 height 14
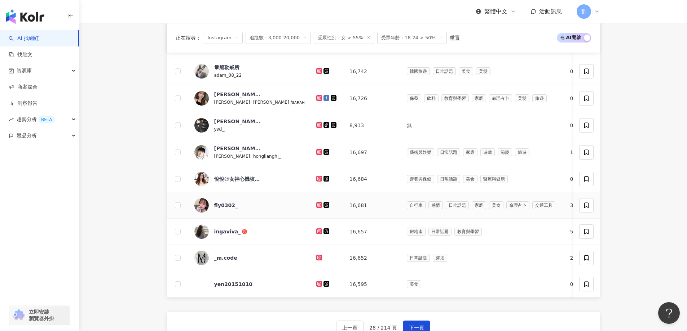
scroll to position [216, 0]
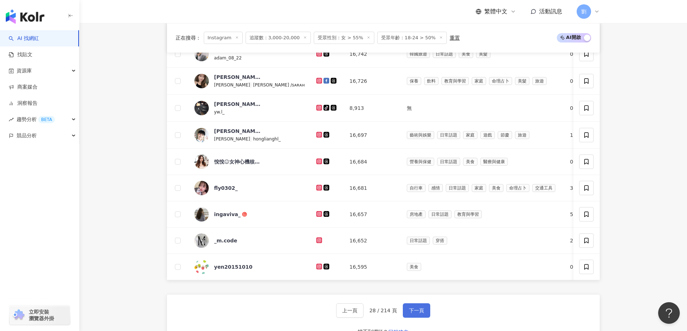
click at [409, 314] on span "下一頁" at bounding box center [416, 311] width 15 height 6
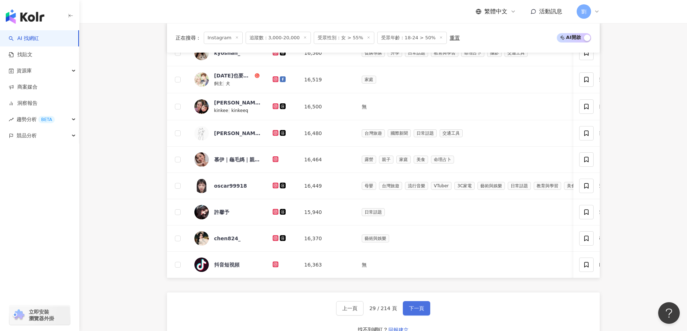
click at [414, 307] on button "下一頁" at bounding box center [416, 308] width 27 height 14
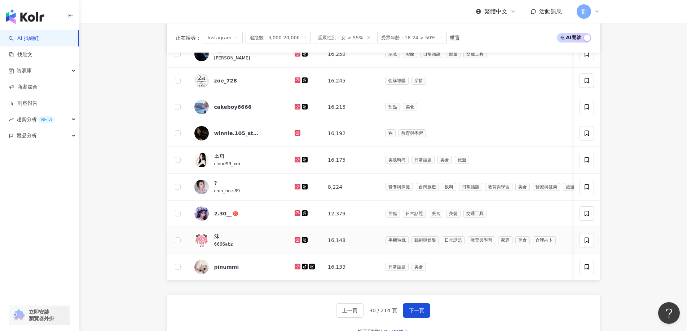
drag, startPoint x: 296, startPoint y: 239, endPoint x: 296, endPoint y: 243, distance: 4.0
click at [414, 314] on span "下一頁" at bounding box center [416, 311] width 15 height 6
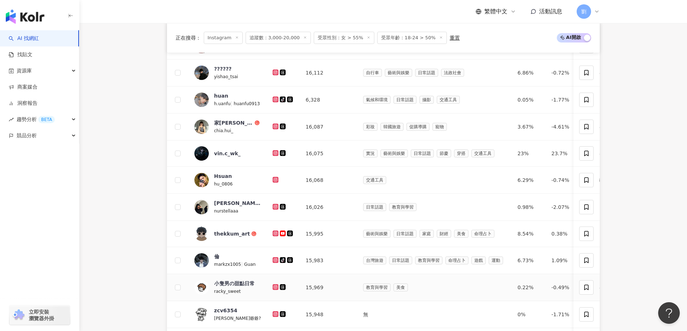
scroll to position [288, 0]
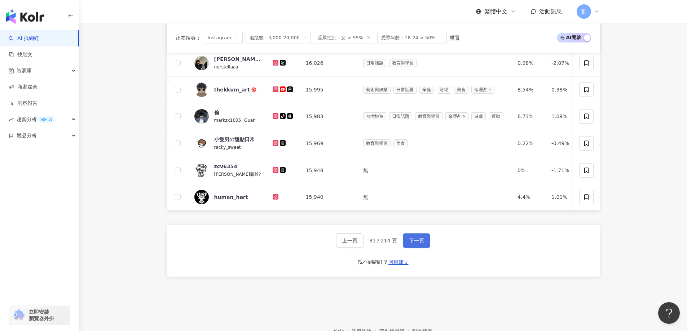
click at [424, 242] on button "下一頁" at bounding box center [416, 241] width 27 height 14
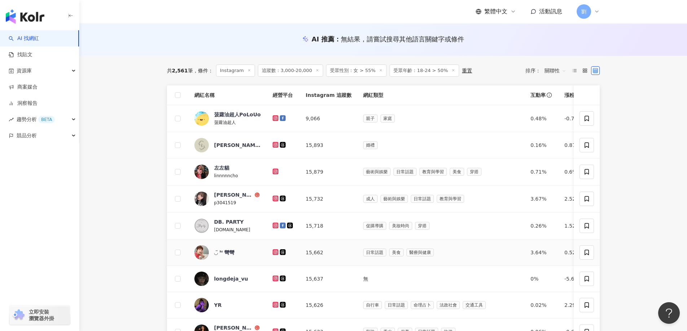
scroll to position [345, 0]
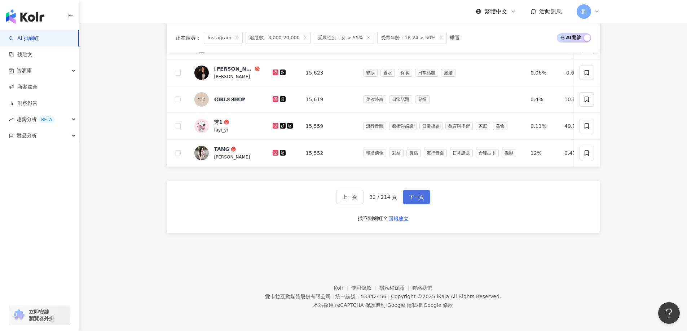
click at [416, 193] on button "下一頁" at bounding box center [416, 197] width 27 height 14
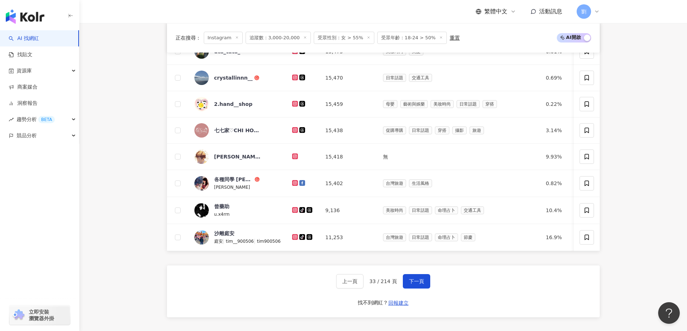
scroll to position [262, 0]
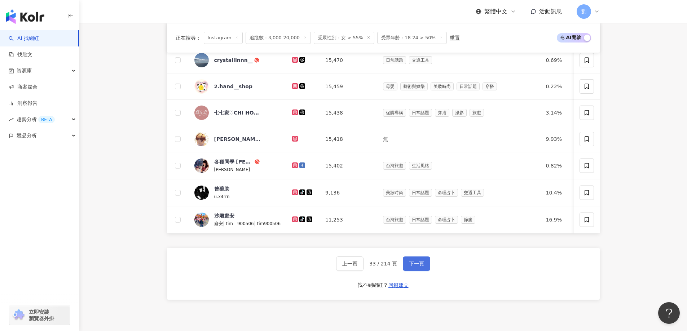
click at [403, 270] on button "下一頁" at bounding box center [416, 264] width 27 height 14
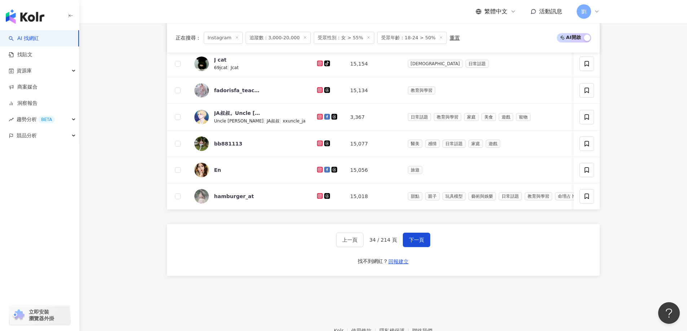
scroll to position [335, 0]
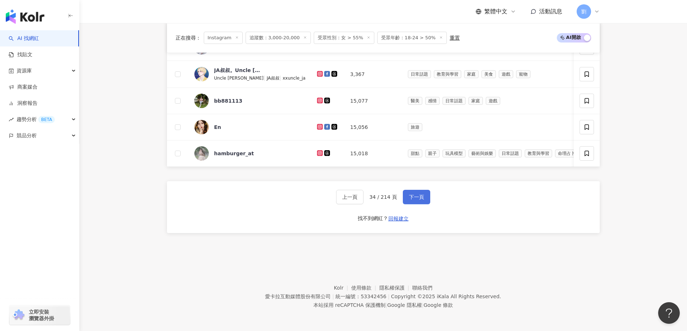
click at [410, 196] on span "下一頁" at bounding box center [416, 197] width 15 height 6
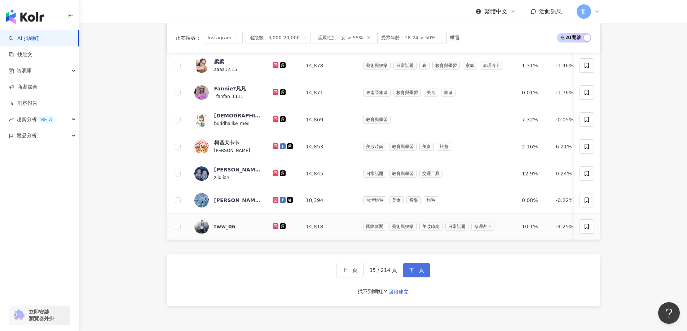
scroll to position [288, 0]
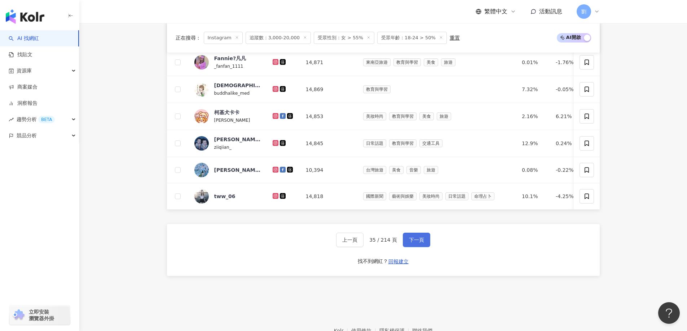
click at [415, 247] on button "下一頁" at bounding box center [416, 240] width 27 height 14
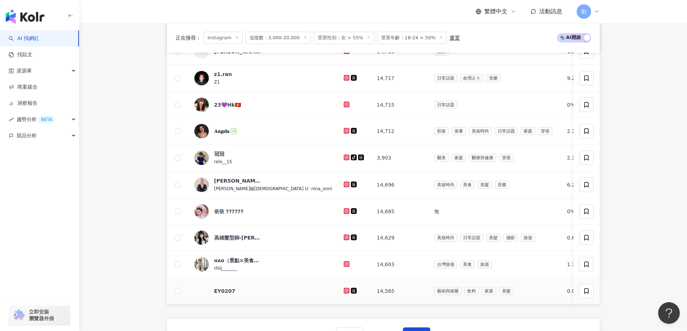
scroll to position [216, 0]
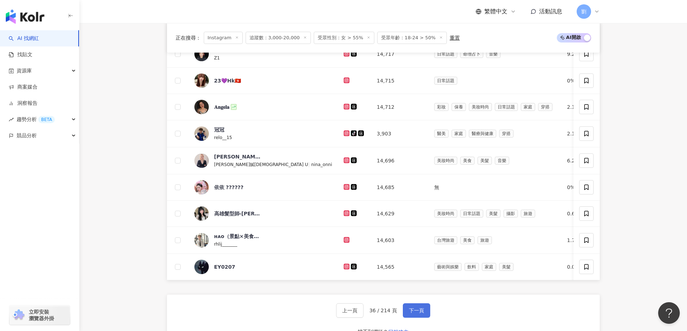
click at [409, 313] on span "下一頁" at bounding box center [416, 311] width 15 height 6
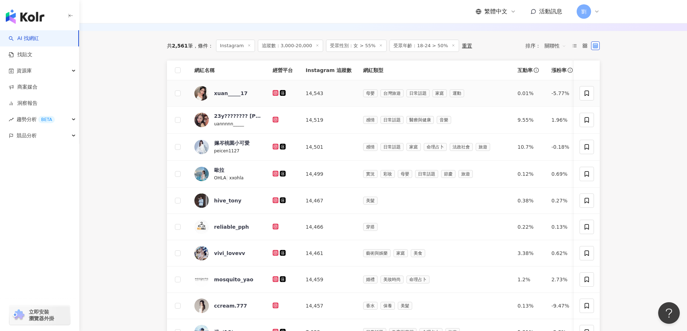
scroll to position [72, 0]
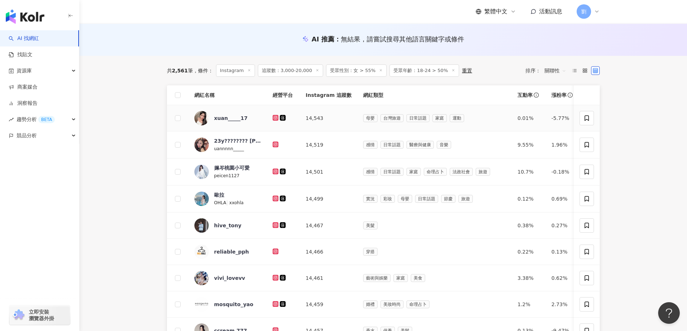
drag, startPoint x: 276, startPoint y: 119, endPoint x: 282, endPoint y: 125, distance: 8.2
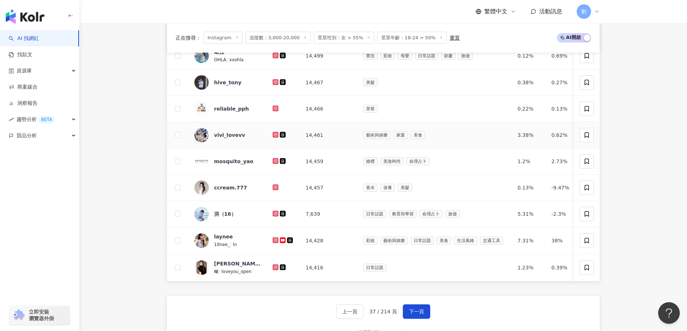
scroll to position [335, 0]
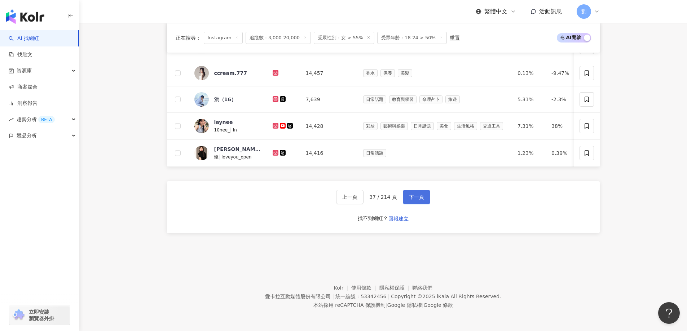
click at [415, 196] on span "下一頁" at bounding box center [416, 197] width 15 height 6
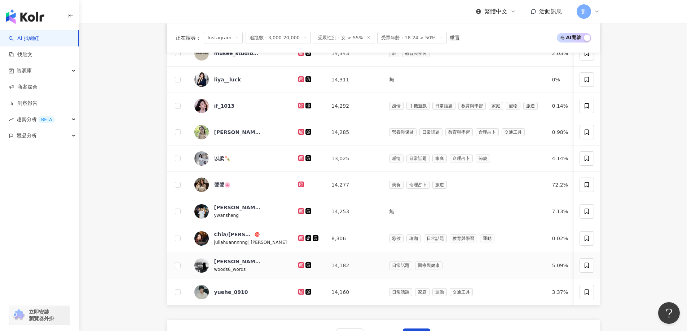
scroll to position [216, 0]
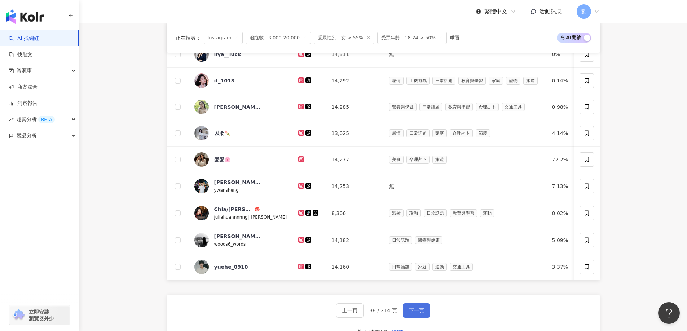
click at [420, 314] on span "下一頁" at bounding box center [416, 311] width 15 height 6
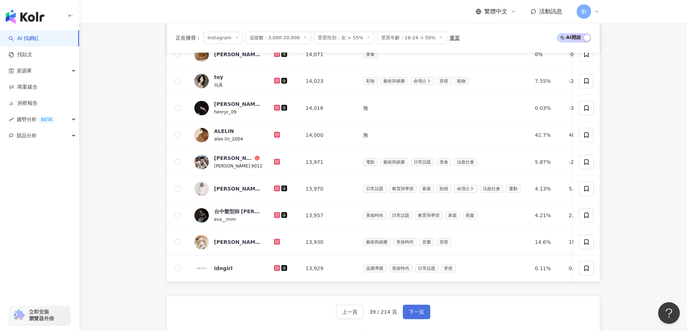
click at [421, 315] on span "下一頁" at bounding box center [416, 312] width 15 height 6
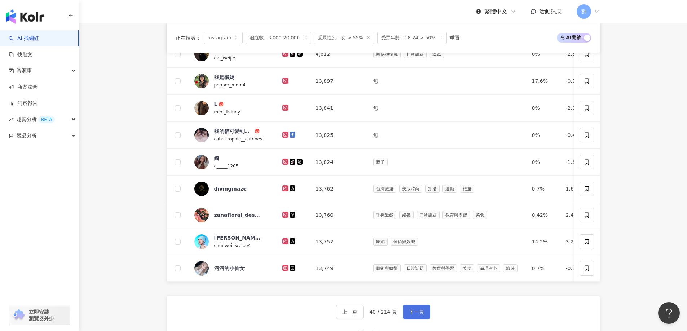
click at [410, 315] on span "下一頁" at bounding box center [416, 312] width 15 height 6
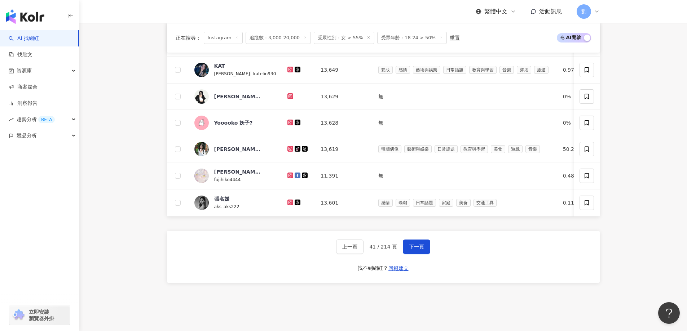
scroll to position [288, 0]
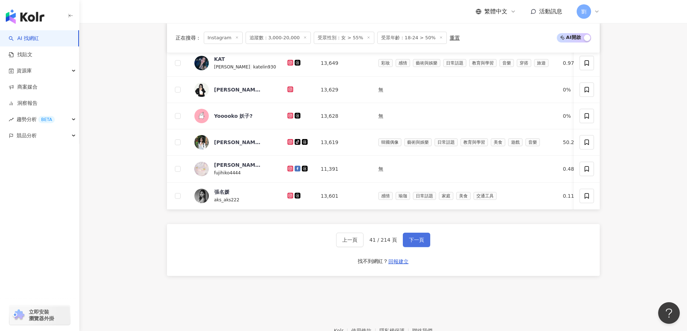
click at [411, 243] on span "下一頁" at bounding box center [416, 240] width 15 height 6
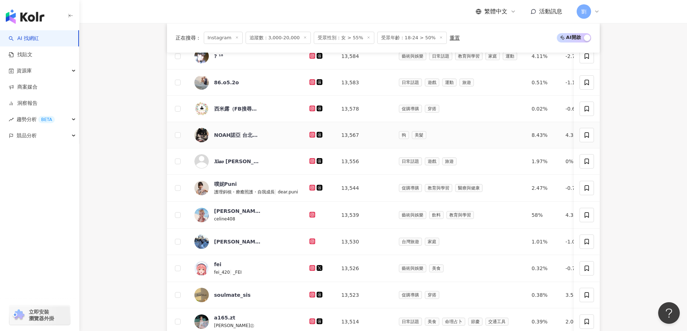
scroll to position [216, 0]
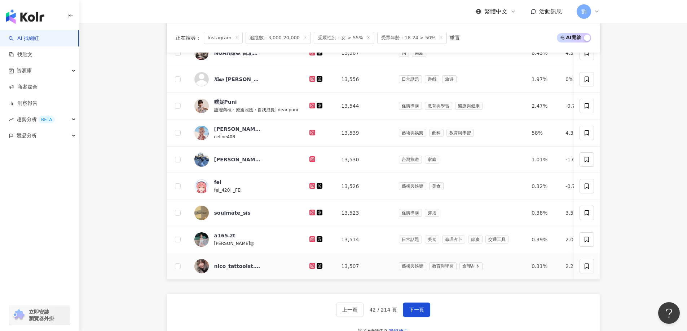
drag, startPoint x: 312, startPoint y: 267, endPoint x: 414, endPoint y: 300, distance: 106.8
click at [421, 313] on span "下一頁" at bounding box center [416, 310] width 15 height 6
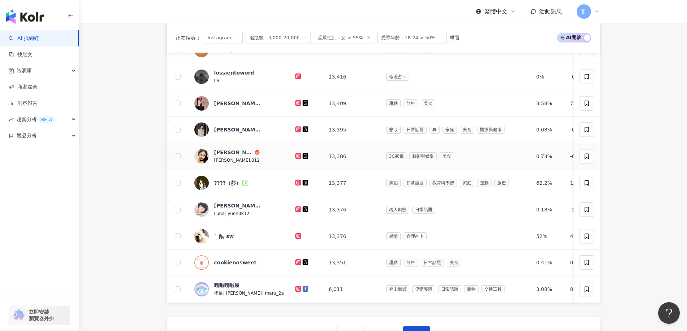
scroll to position [222, 0]
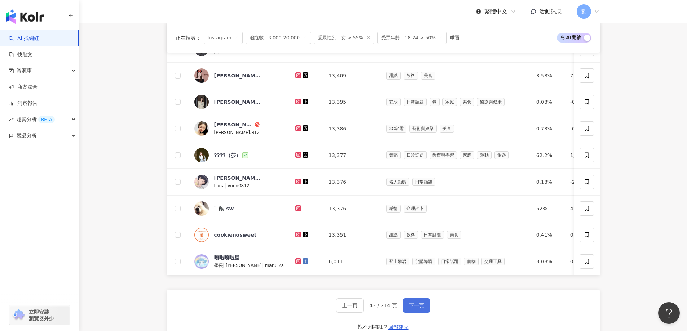
click at [415, 309] on span "下一頁" at bounding box center [416, 306] width 15 height 6
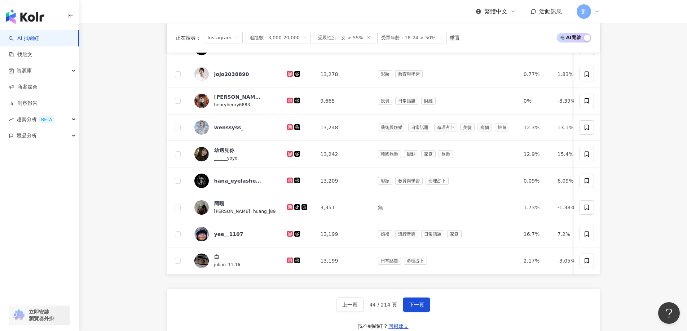
click at [429, 316] on div "上一頁 44 / 214 頁 下一頁 找不到網紅？ 回報建立" at bounding box center [383, 315] width 433 height 52
click at [420, 308] on span "下一頁" at bounding box center [416, 305] width 15 height 6
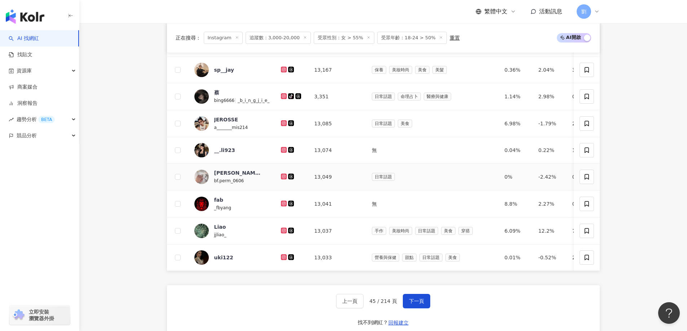
scroll to position [294, 0]
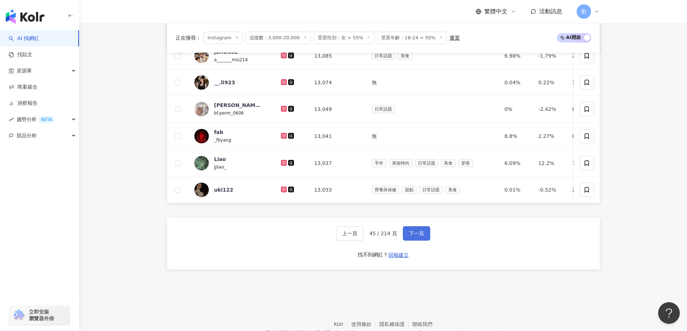
click at [418, 237] on span "下一頁" at bounding box center [416, 234] width 15 height 6
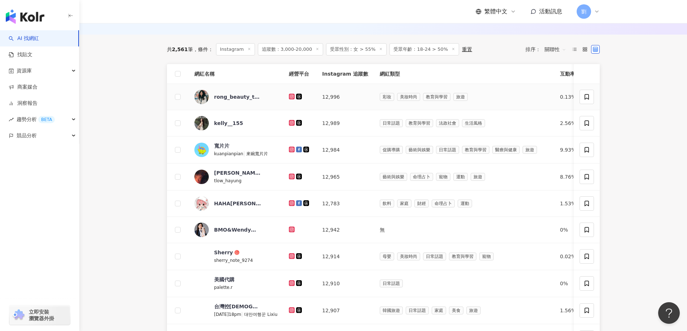
scroll to position [78, 0]
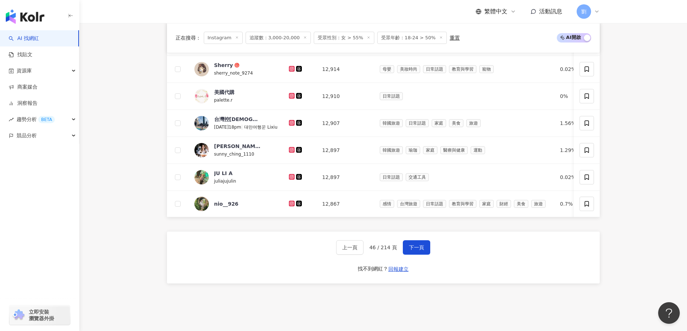
scroll to position [294, 0]
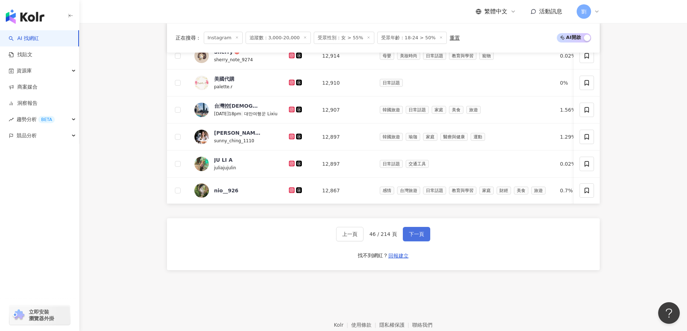
click at [412, 237] on span "下一頁" at bounding box center [416, 234] width 15 height 6
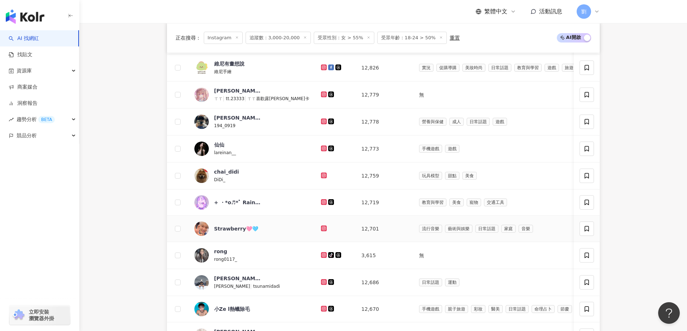
scroll to position [222, 0]
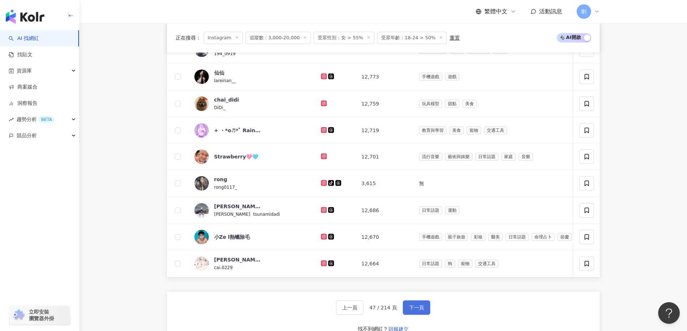
click at [417, 311] on span "下一頁" at bounding box center [416, 308] width 15 height 6
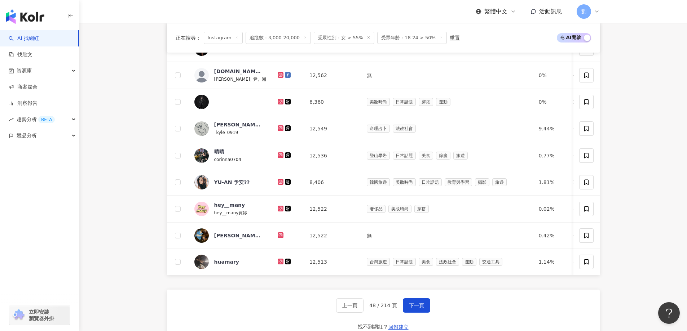
click at [414, 305] on button "下一頁" at bounding box center [416, 306] width 27 height 14
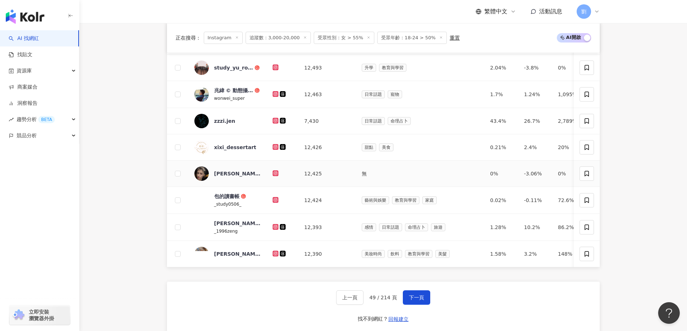
scroll to position [294, 0]
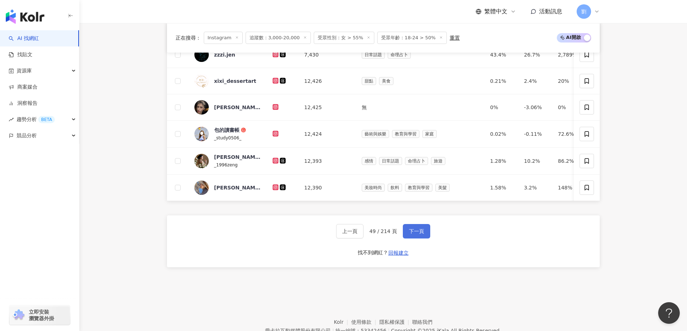
click at [417, 234] on span "下一頁" at bounding box center [416, 232] width 15 height 6
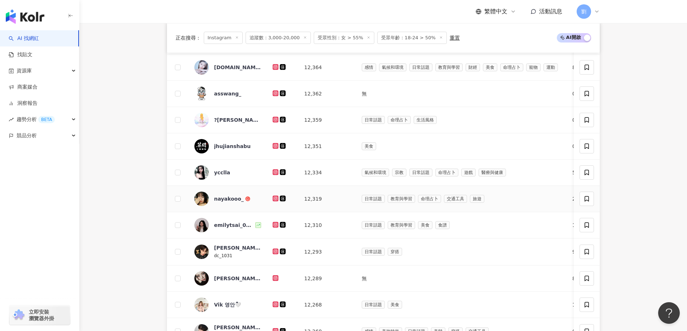
scroll to position [222, 0]
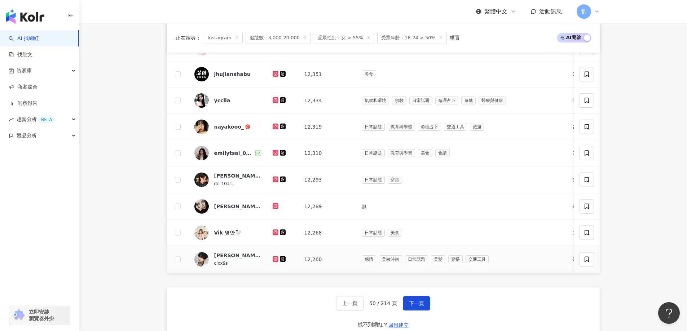
drag, startPoint x: 274, startPoint y: 262, endPoint x: 278, endPoint y: 262, distance: 4.3
click at [416, 311] on button "下一頁" at bounding box center [416, 303] width 27 height 14
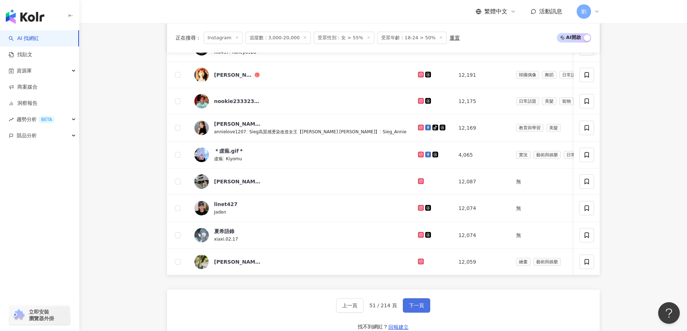
click at [412, 309] on span "下一頁" at bounding box center [416, 306] width 15 height 6
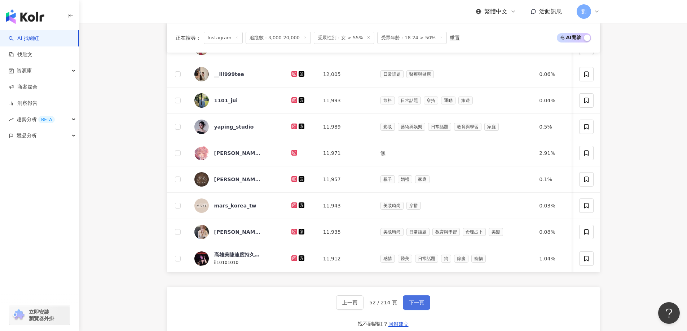
click at [427, 309] on button "下一頁" at bounding box center [416, 303] width 27 height 14
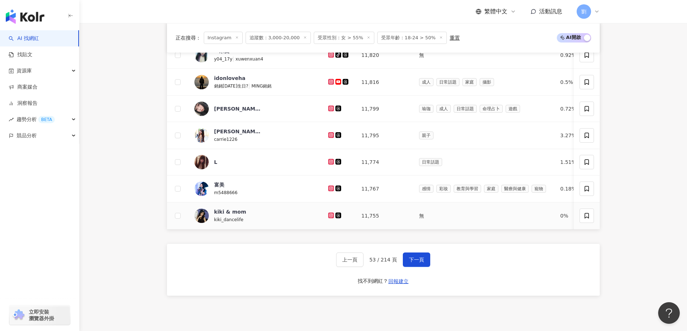
scroll to position [337, 0]
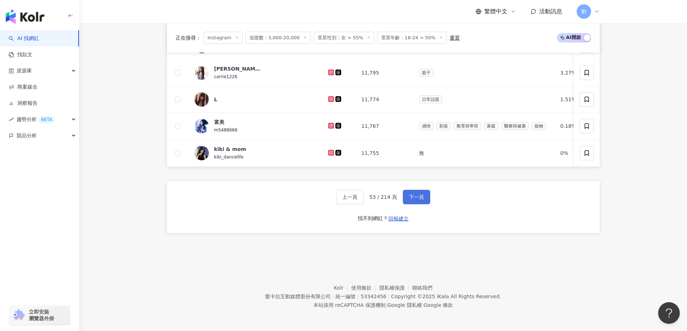
click at [411, 199] on span "下一頁" at bounding box center [416, 197] width 15 height 6
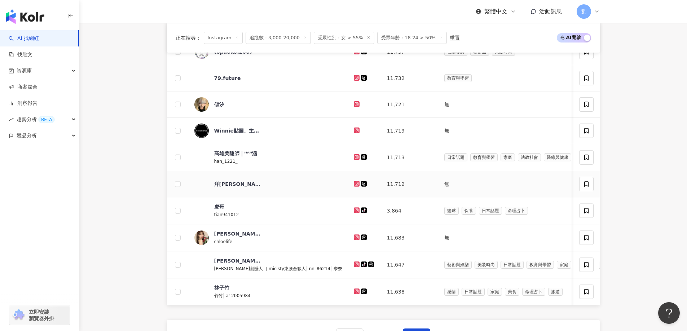
scroll to position [264, 0]
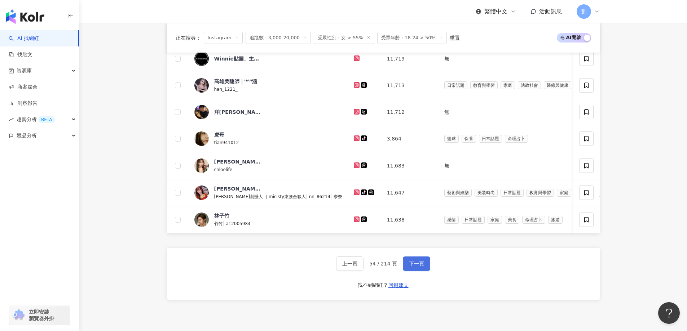
click at [409, 267] on span "下一頁" at bounding box center [416, 264] width 15 height 6
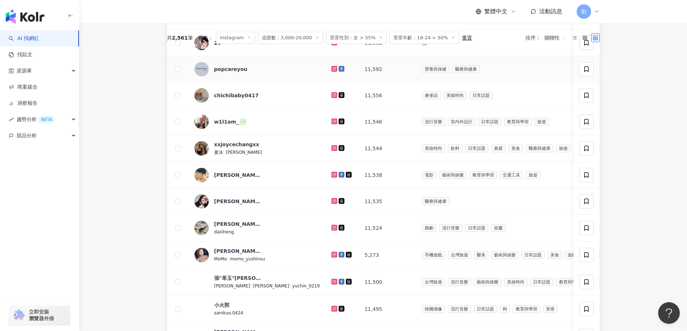
scroll to position [192, 0]
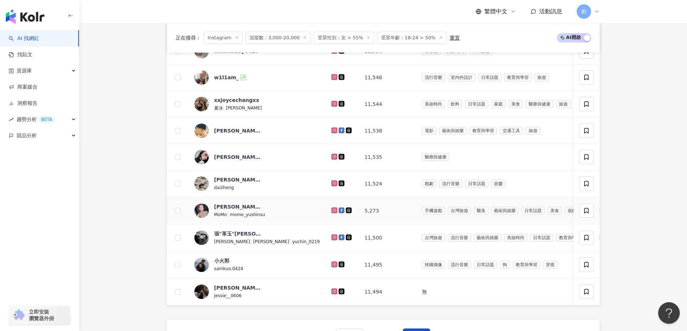
drag, startPoint x: 297, startPoint y: 208, endPoint x: 300, endPoint y: 212, distance: 4.2
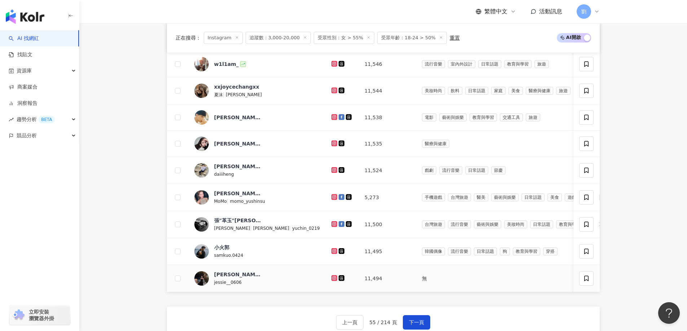
scroll to position [288, 0]
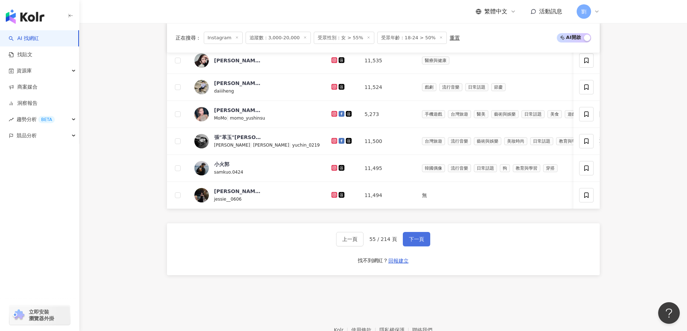
click at [416, 242] on span "下一頁" at bounding box center [416, 240] width 15 height 6
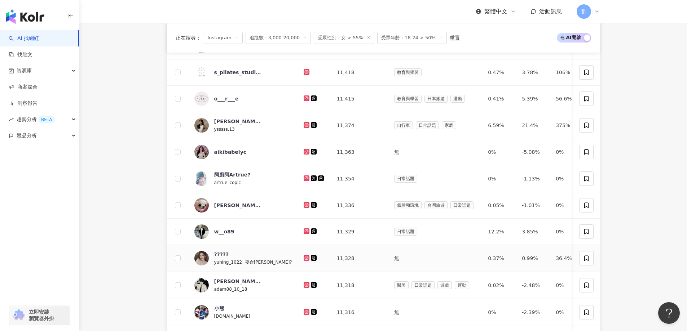
scroll to position [216, 0]
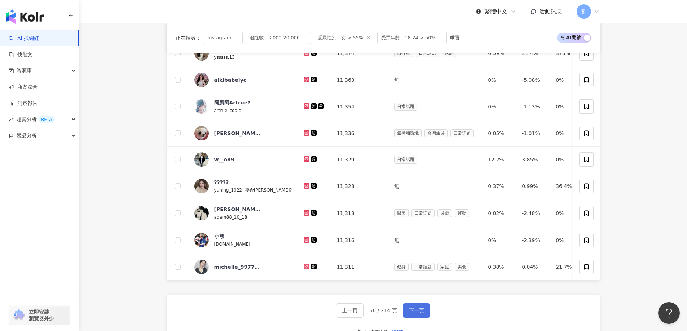
click at [420, 314] on span "下一頁" at bounding box center [416, 311] width 15 height 6
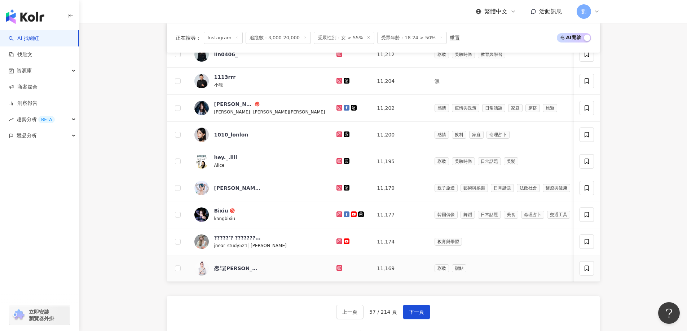
drag, startPoint x: 290, startPoint y: 266, endPoint x: 317, endPoint y: 286, distance: 33.7
click at [409, 315] on span "下一頁" at bounding box center [416, 312] width 15 height 6
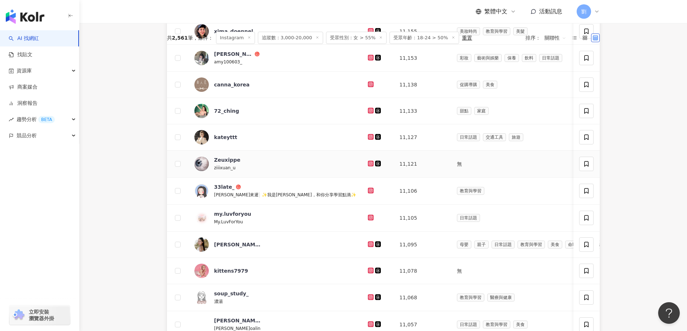
scroll to position [288, 0]
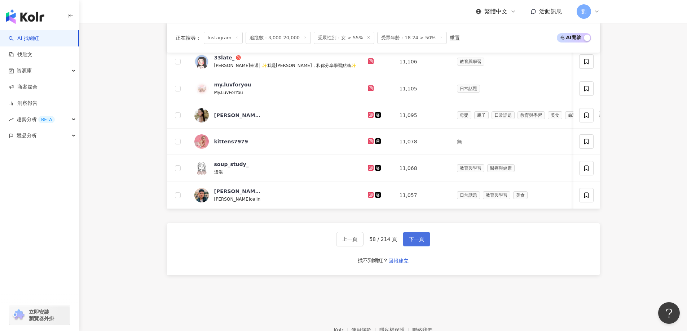
click at [412, 241] on span "下一頁" at bounding box center [416, 240] width 15 height 6
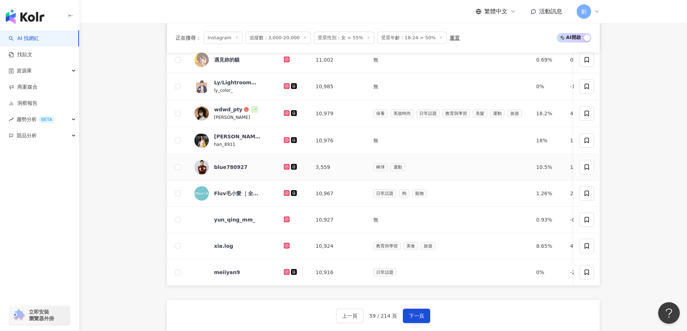
scroll to position [216, 0]
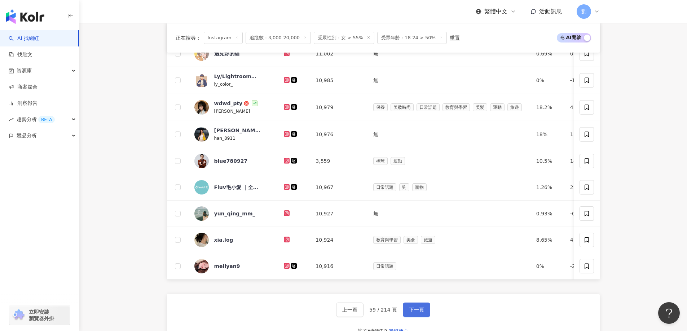
click at [426, 315] on button "下一頁" at bounding box center [416, 310] width 27 height 14
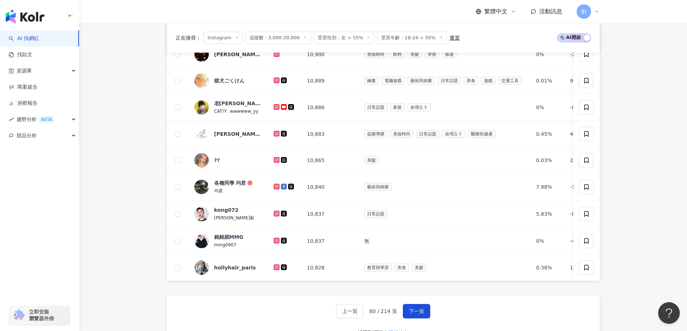
click at [412, 310] on button "下一頁" at bounding box center [416, 311] width 27 height 14
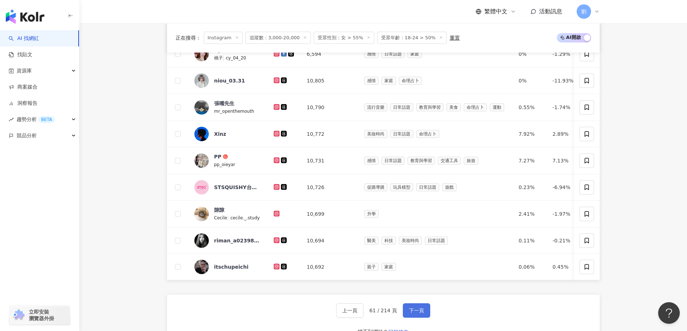
click at [407, 312] on button "下一頁" at bounding box center [416, 311] width 27 height 14
